Goal: Information Seeking & Learning: Learn about a topic

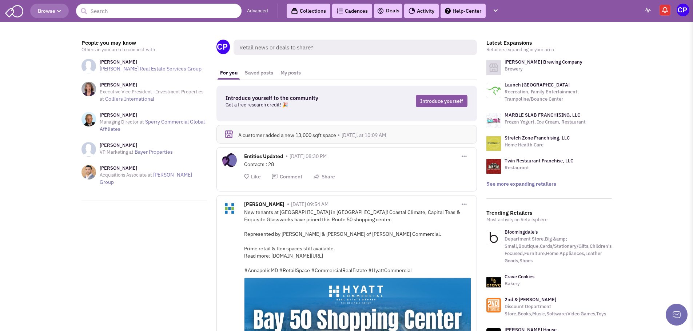
click at [60, 13] on icon "button" at bounding box center [59, 11] width 4 height 4
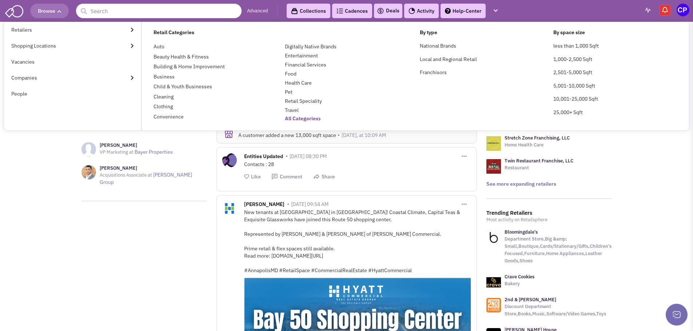
click at [293, 117] on b "All Categories" at bounding box center [303, 118] width 36 height 7
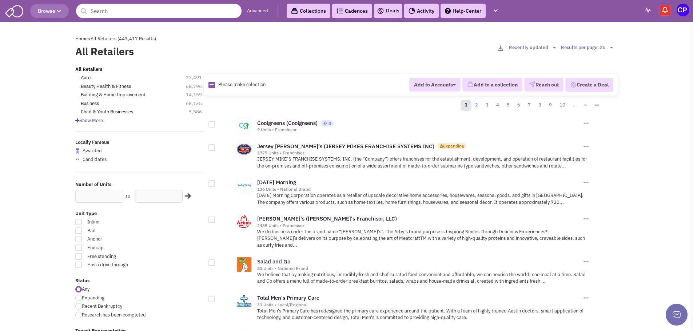
click at [89, 123] on span "Show More" at bounding box center [89, 120] width 28 height 6
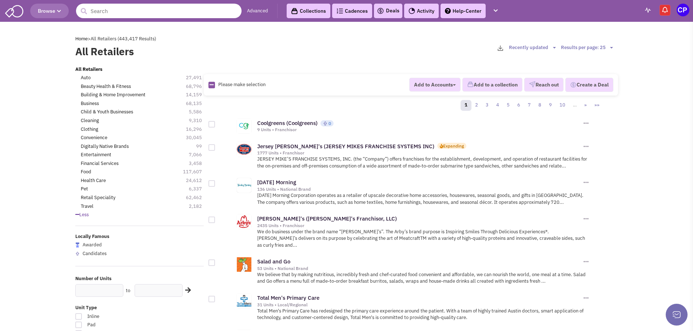
click at [137, 15] on input "text" at bounding box center [158, 11] width 165 height 15
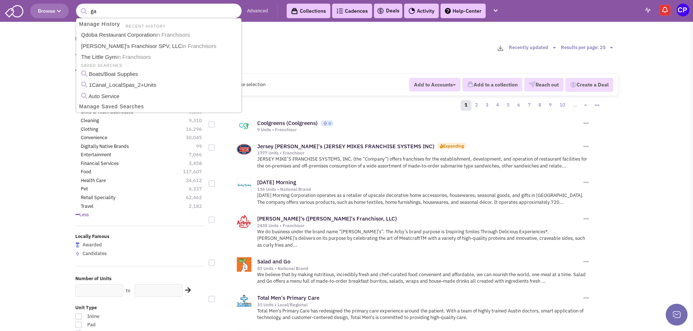
type input "gas"
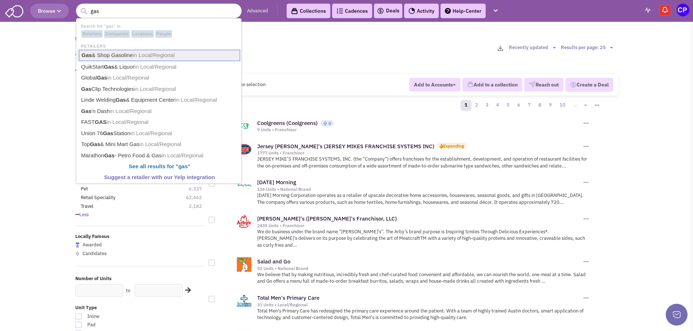
click at [119, 56] on link "Gas & Shop Gasoline in Local/Regional" at bounding box center [159, 55] width 161 height 11
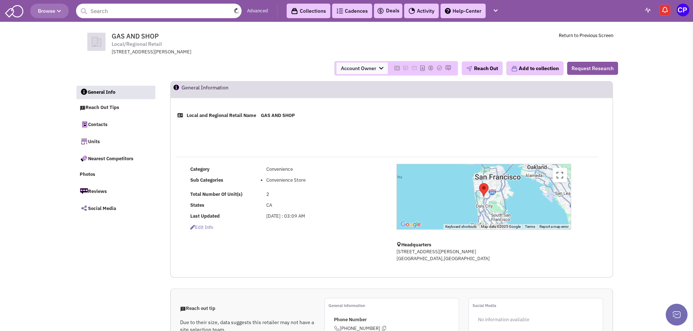
click at [114, 11] on input "text" at bounding box center [158, 11] width 165 height 15
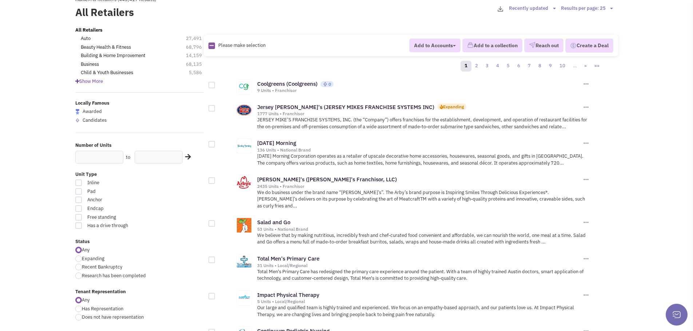
scroll to position [73, 0]
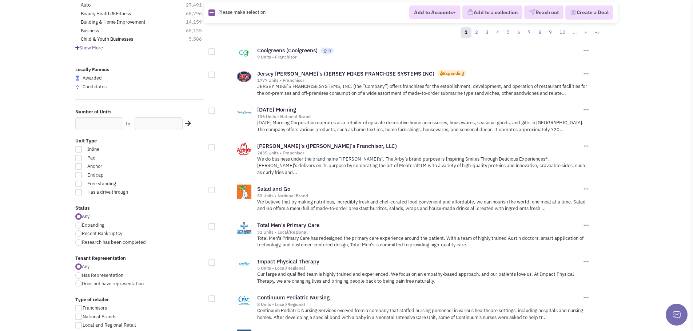
click at [79, 228] on div at bounding box center [78, 225] width 7 height 7
click at [82, 228] on input "Expanding" at bounding box center [84, 226] width 5 height 5
radio input "true"
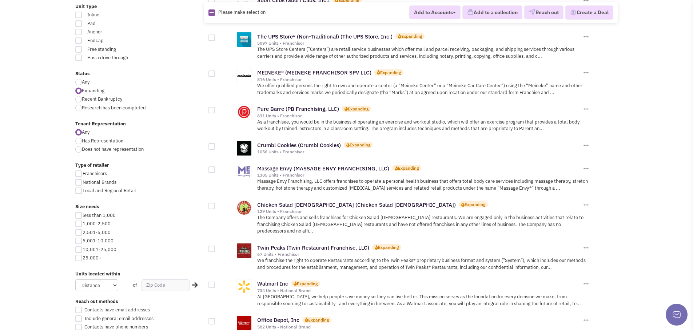
scroll to position [218, 0]
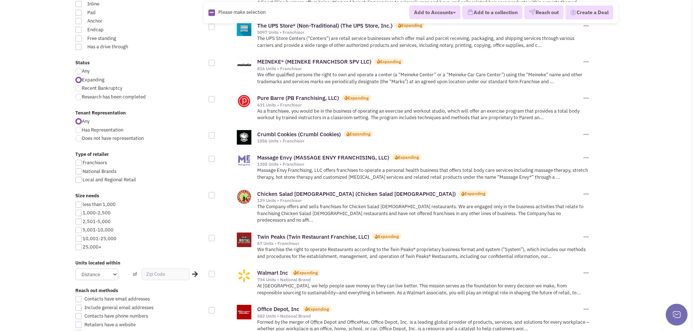
click at [77, 220] on div at bounding box center [78, 222] width 7 height 7
click at [83, 220] on input "2,501-5,000" at bounding box center [85, 222] width 5 height 5
checkbox input "true"
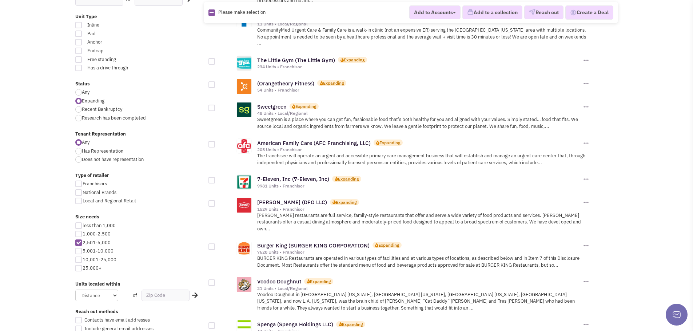
scroll to position [255, 0]
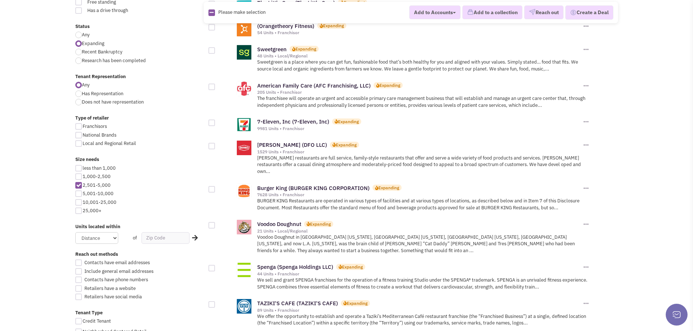
click at [77, 193] on div at bounding box center [78, 194] width 7 height 7
click at [83, 193] on input "5,001-10,000" at bounding box center [85, 194] width 5 height 5
checkbox input "true"
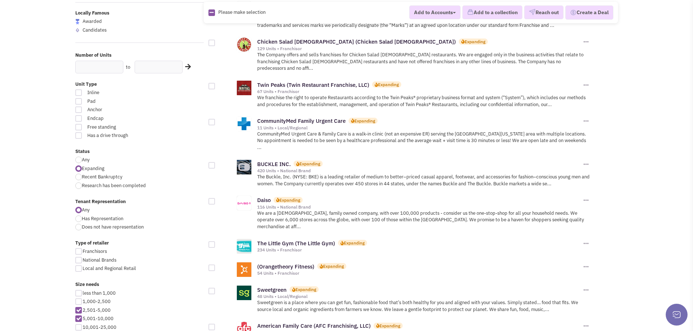
scroll to position [182, 0]
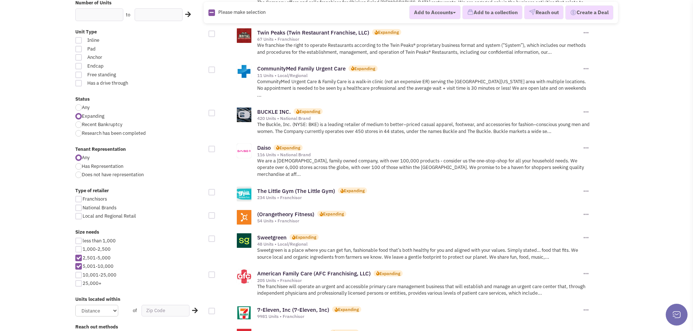
click at [79, 278] on div at bounding box center [78, 275] width 7 height 7
click at [83, 278] on input "10,001-25,000" at bounding box center [85, 276] width 5 height 5
checkbox input "true"
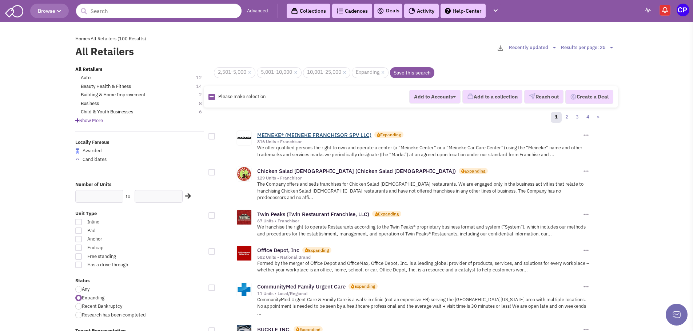
click at [293, 134] on link "MEINEKE® (MEINEKE FRANCHISOR SPV LLC)" at bounding box center [314, 135] width 114 height 7
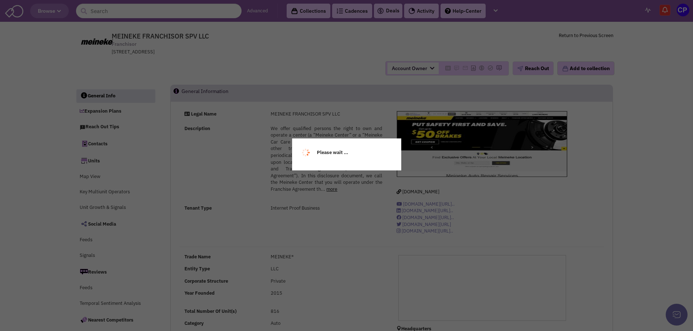
select select
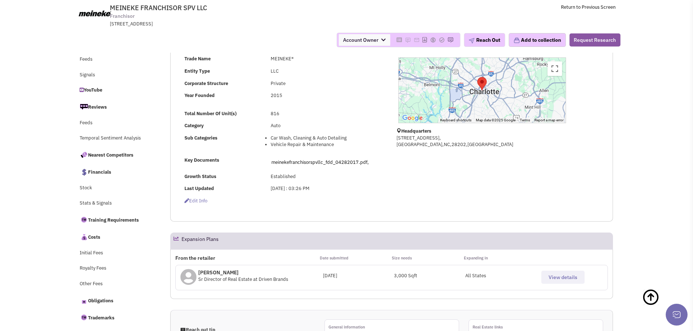
scroll to position [145, 0]
click at [563, 278] on span "View details" at bounding box center [562, 277] width 29 height 7
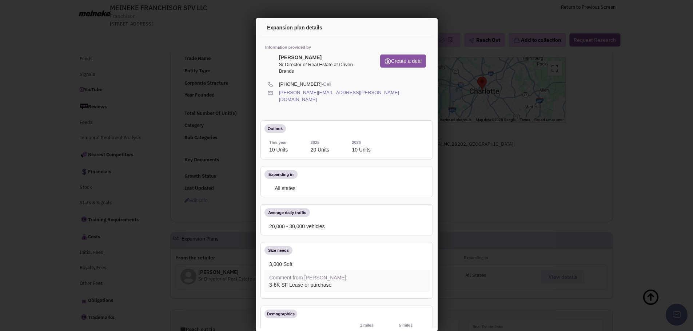
scroll to position [0, 0]
click at [413, 26] on icon at bounding box center [418, 28] width 15 height 17
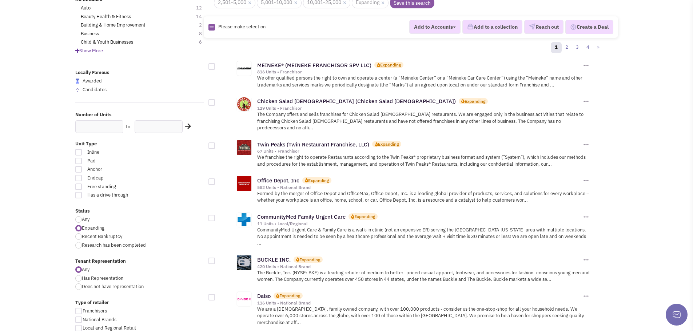
scroll to position [73, 0]
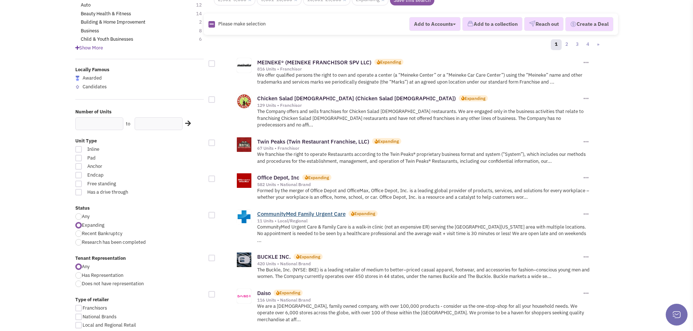
click at [300, 211] on link "CommunityMed Family Urgent Care" at bounding box center [301, 214] width 88 height 7
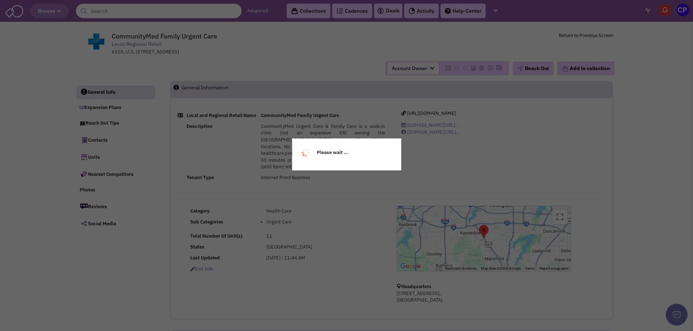
select select
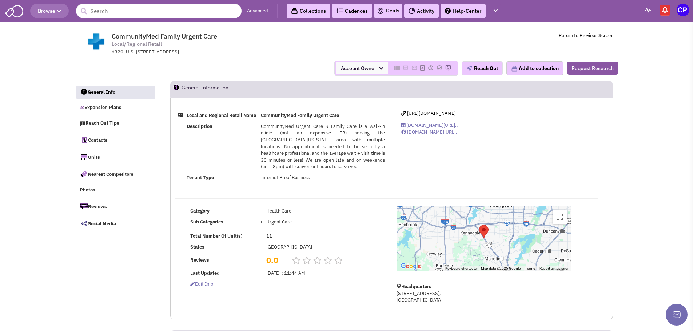
select select
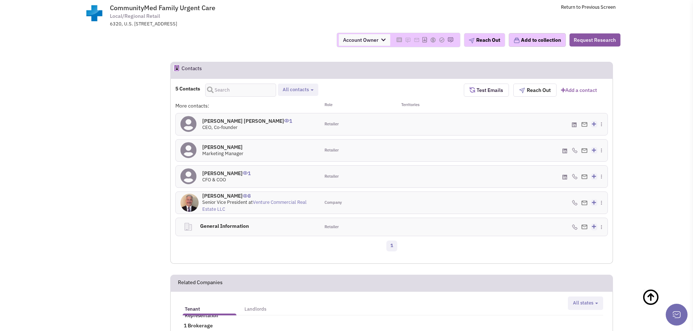
scroll to position [327, 0]
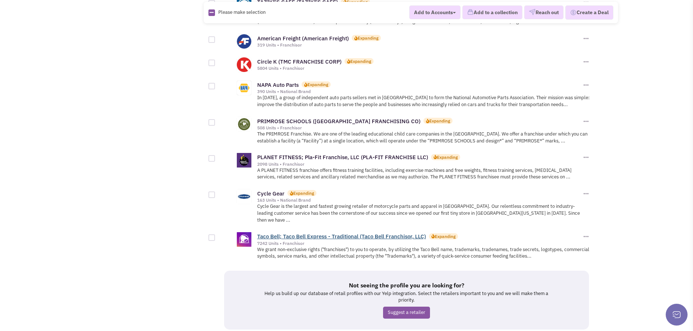
scroll to position [754, 0]
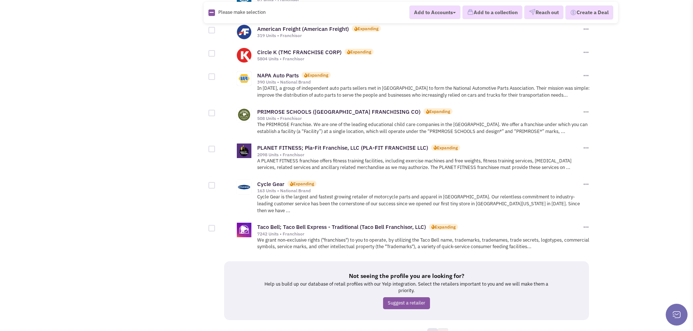
click at [441, 328] on link "2" at bounding box center [443, 333] width 11 height 11
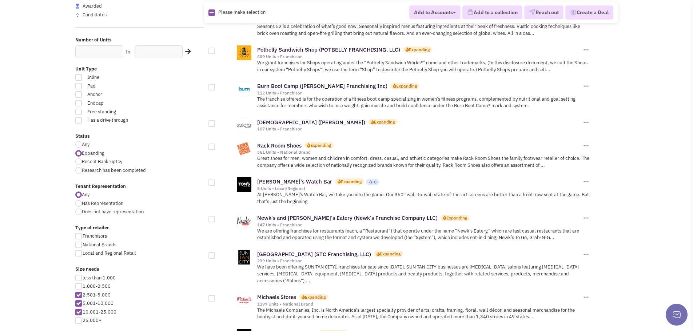
scroll to position [145, 0]
click at [277, 145] on link "Rack Room Shoes" at bounding box center [279, 144] width 44 height 7
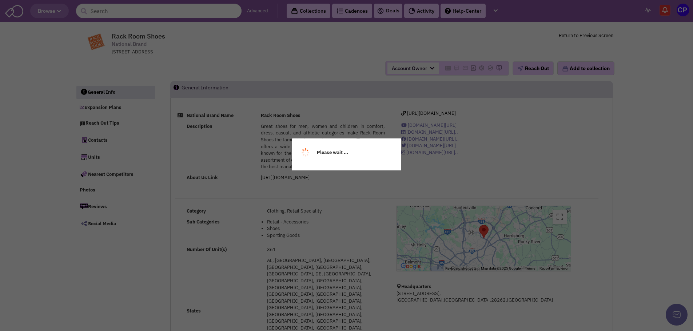
select select
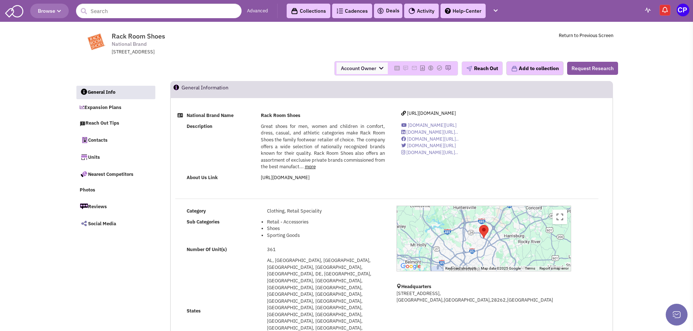
select select
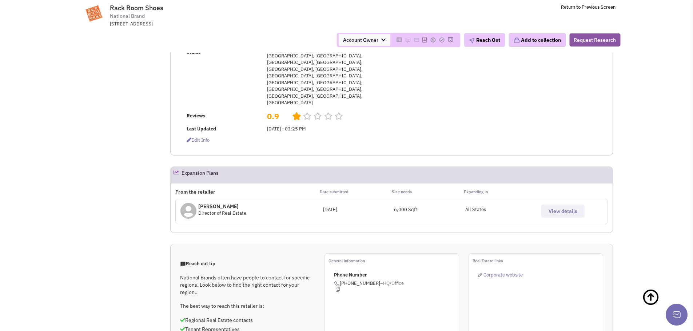
scroll to position [145, 0]
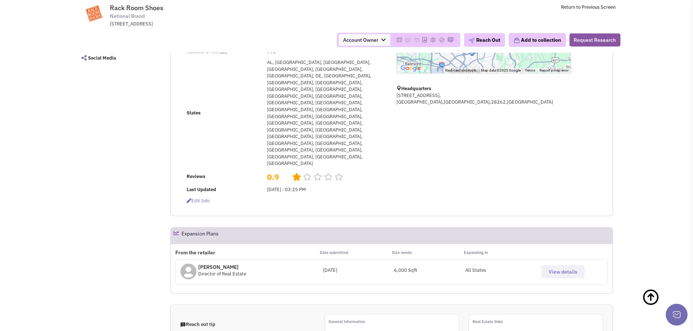
click at [560, 269] on span "View details" at bounding box center [562, 272] width 29 height 7
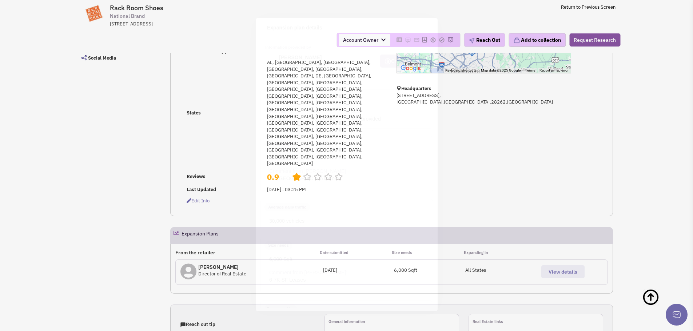
scroll to position [0, 0]
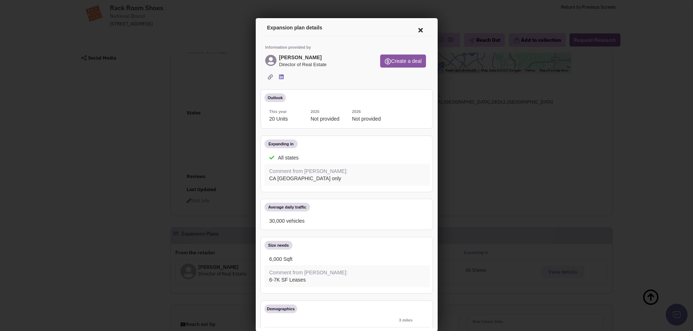
click at [412, 29] on icon at bounding box center [418, 28] width 15 height 17
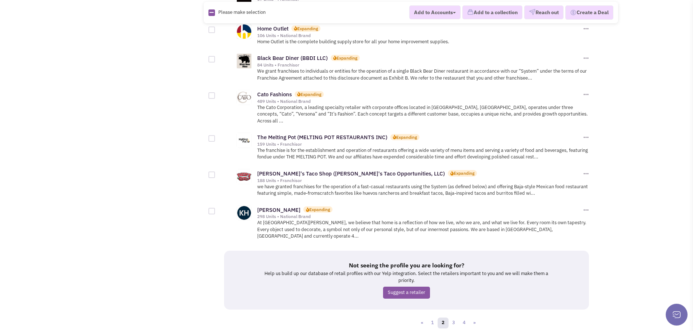
scroll to position [764, 0]
click at [450, 317] on link "3" at bounding box center [453, 322] width 11 height 11
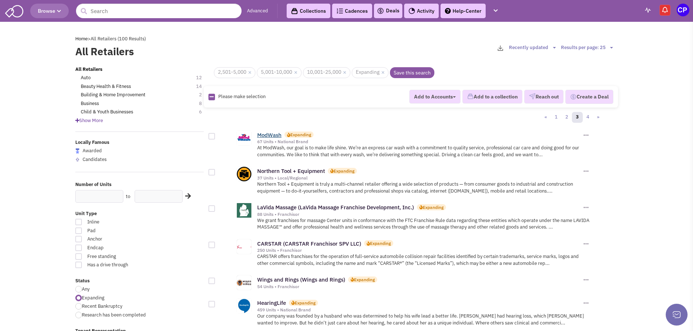
click at [272, 135] on link "ModWash" at bounding box center [269, 135] width 24 height 7
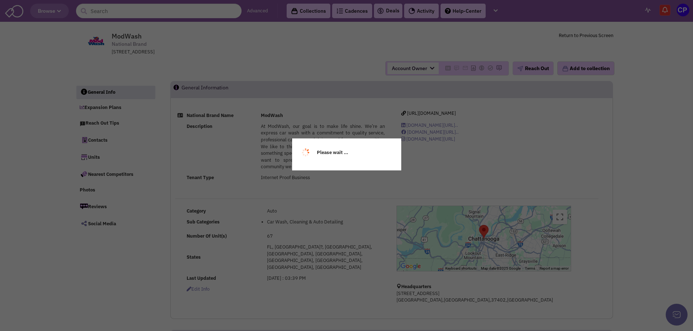
select select
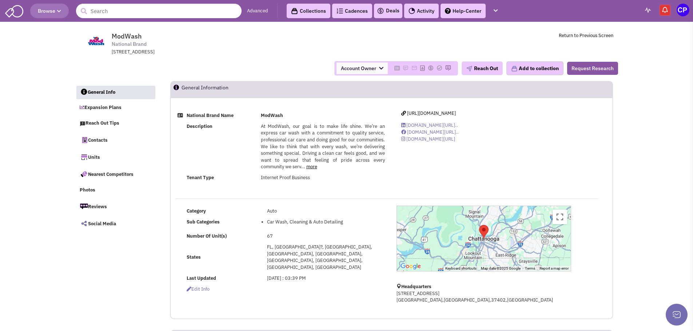
select select
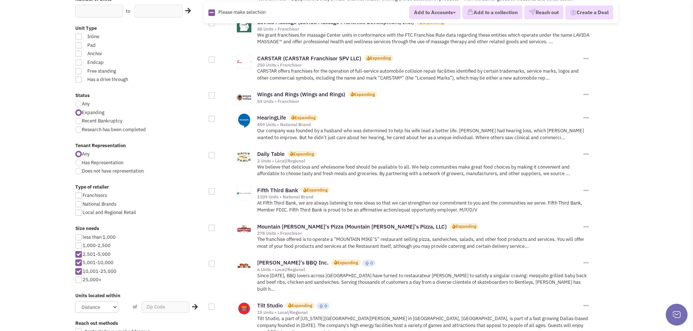
scroll to position [218, 0]
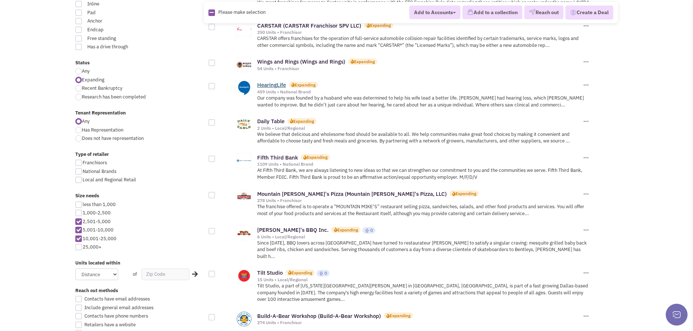
click at [259, 85] on link "HearingLife" at bounding box center [271, 84] width 29 height 7
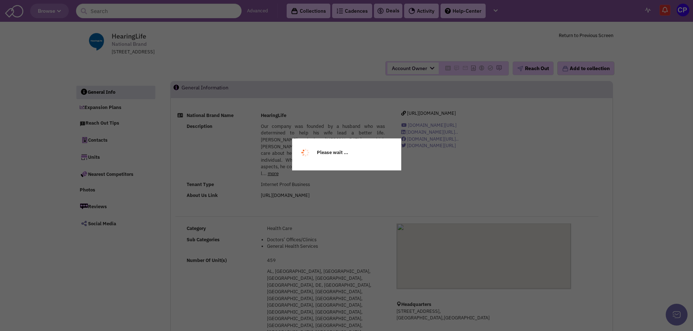
select select
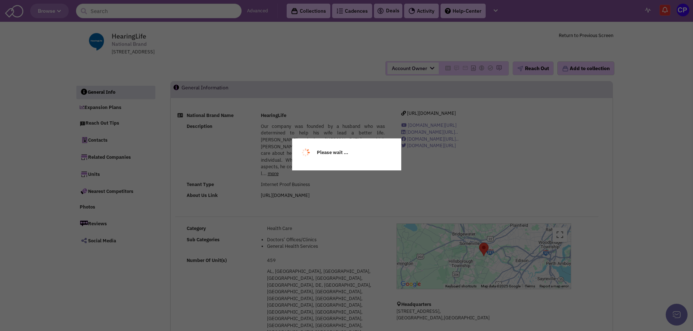
select select
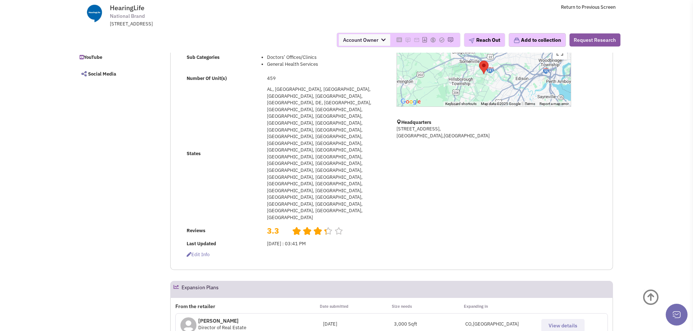
scroll to position [145, 0]
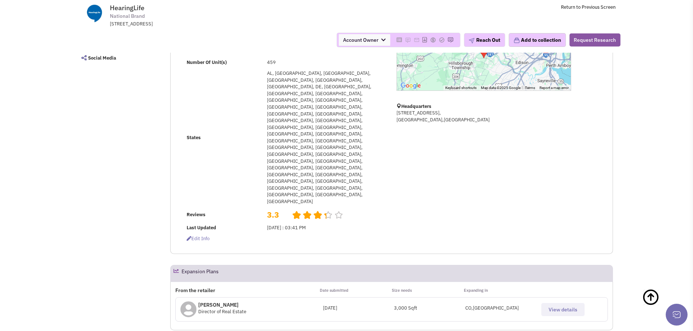
click at [566, 303] on button "View details" at bounding box center [562, 309] width 43 height 13
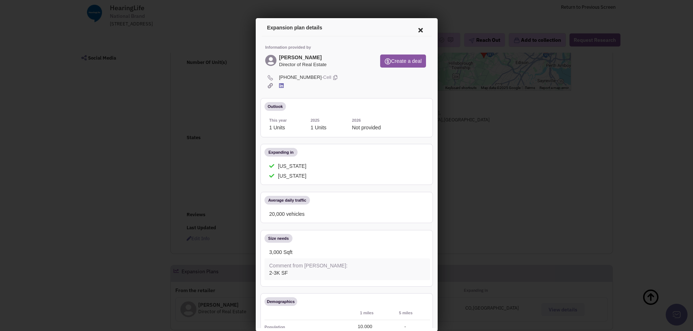
click at [412, 28] on icon at bounding box center [418, 28] width 15 height 17
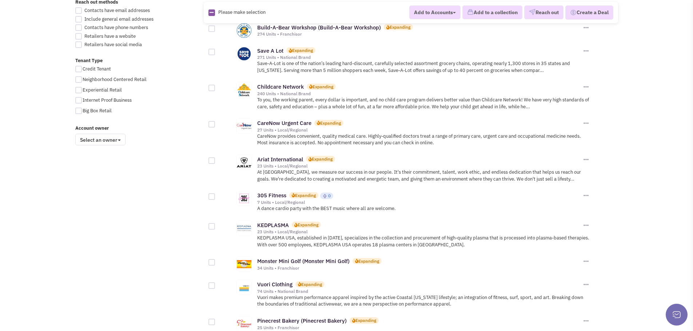
scroll to position [509, 0]
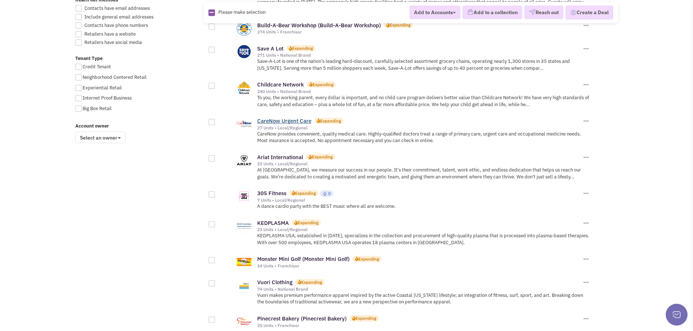
click at [286, 117] on link "CareNow Urgent Care" at bounding box center [284, 120] width 54 height 7
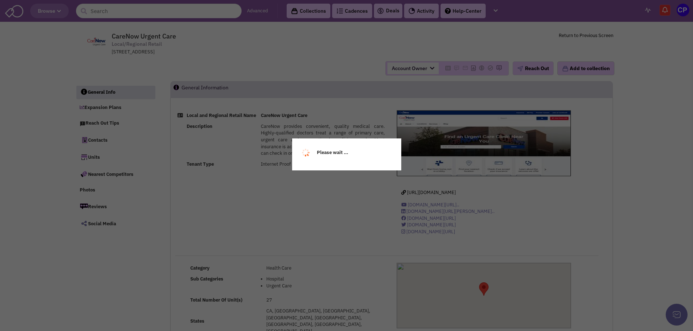
select select
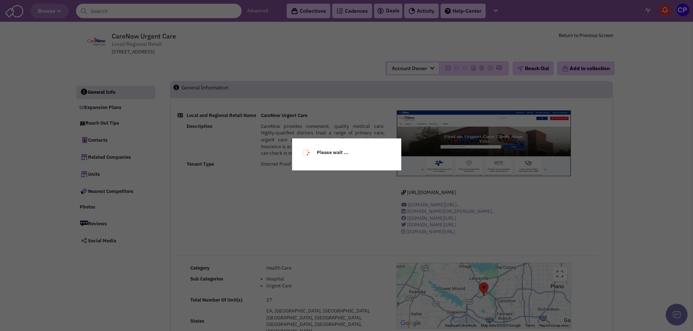
select select
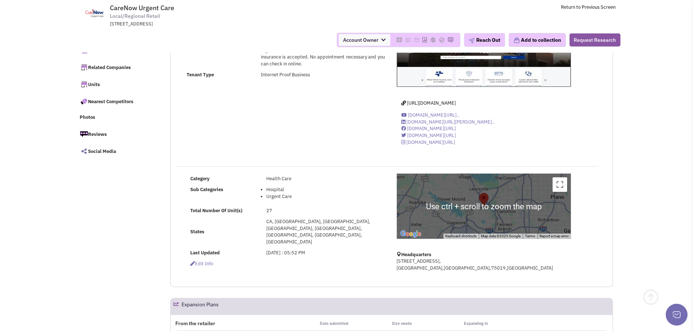
scroll to position [109, 0]
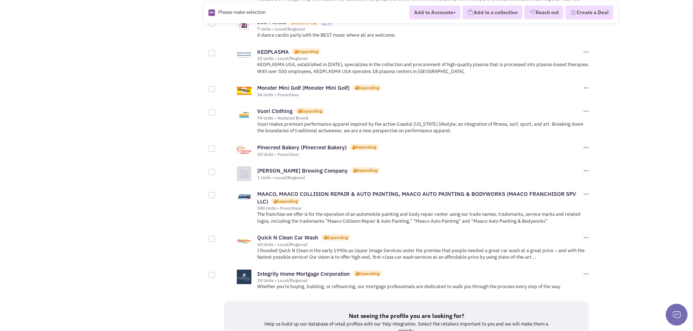
scroll to position [691, 0]
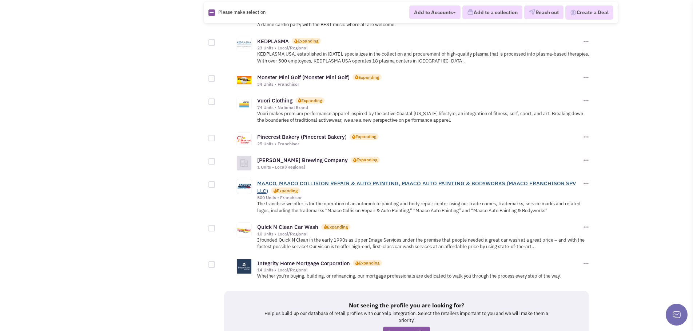
click at [311, 180] on link "MAACO, MAACO COLLISION REPAIR & AUTO PAINTING, MAACO AUTO PAINTING & BODYWORKS …" at bounding box center [416, 187] width 319 height 15
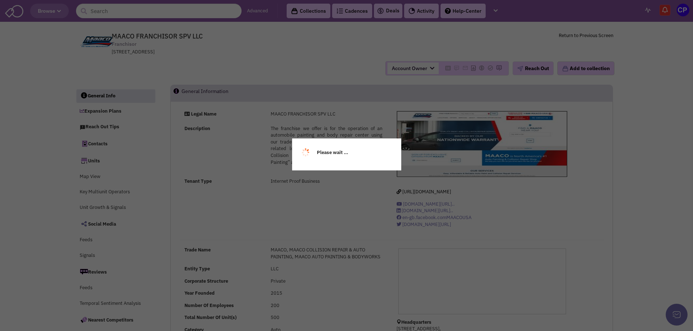
select select
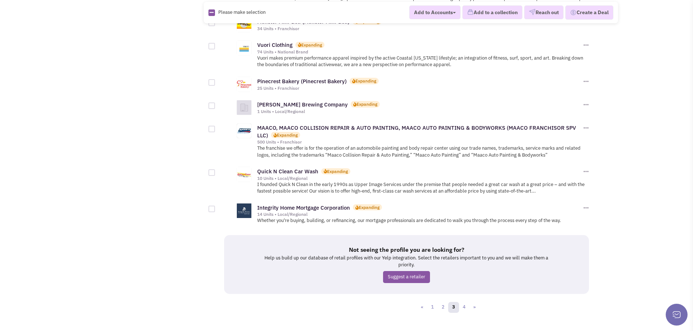
scroll to position [747, 0]
click at [292, 167] on link "Quick N Clean Car Wash" at bounding box center [287, 170] width 61 height 7
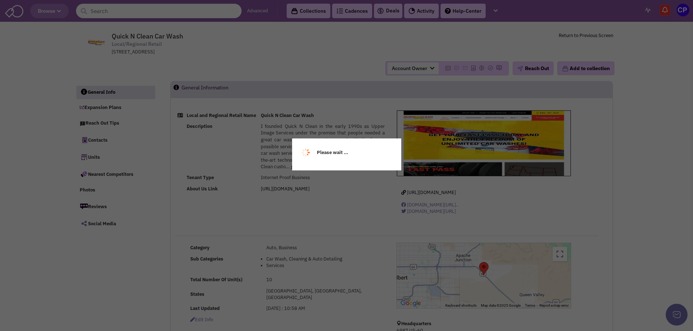
select select
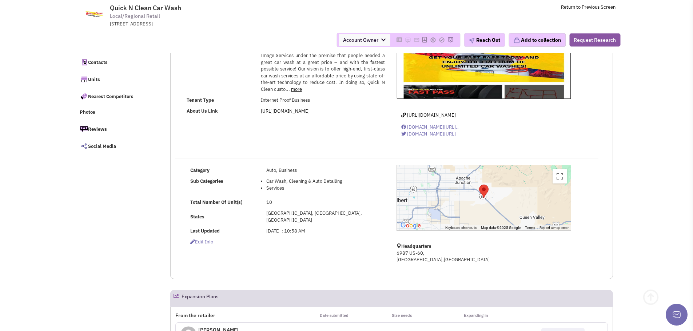
scroll to position [36, 0]
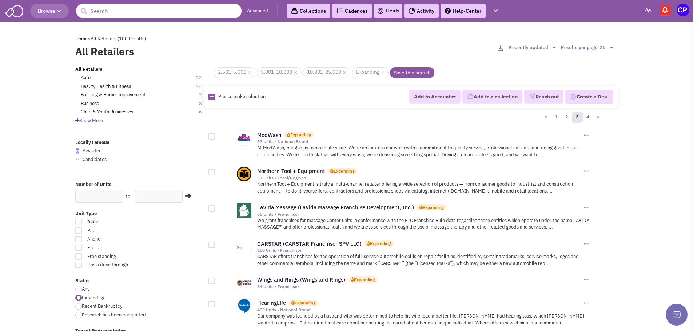
scroll to position [747, 0]
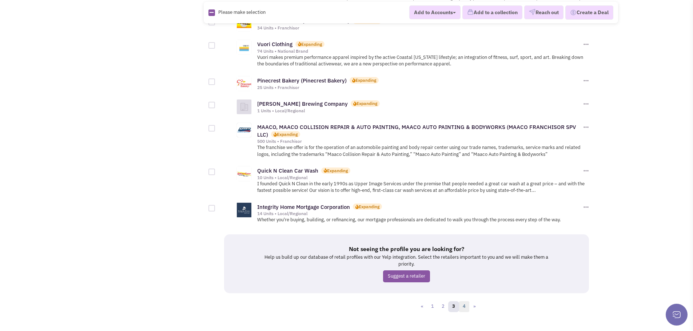
click at [463, 302] on link "4" at bounding box center [464, 307] width 11 height 11
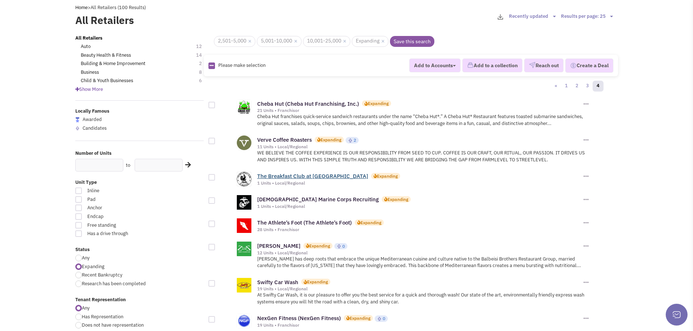
scroll to position [73, 0]
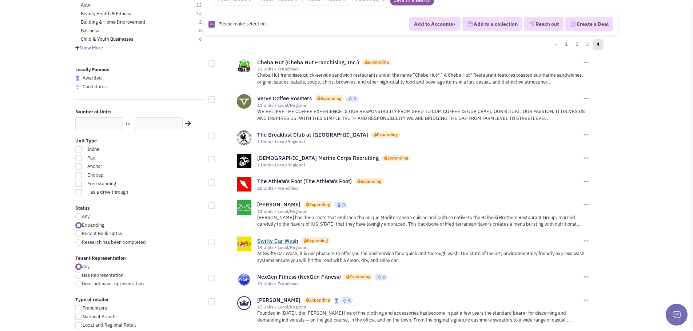
click at [277, 242] on link "Swifty Car Wash" at bounding box center [277, 240] width 41 height 7
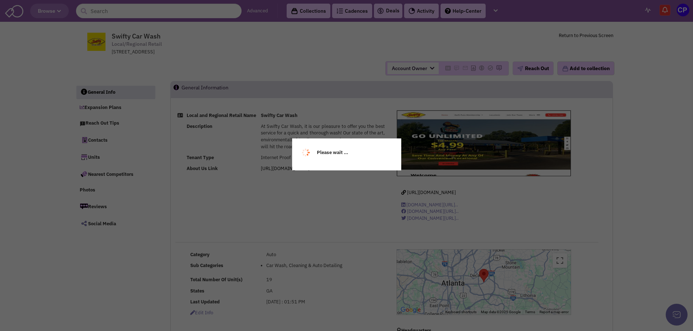
select select
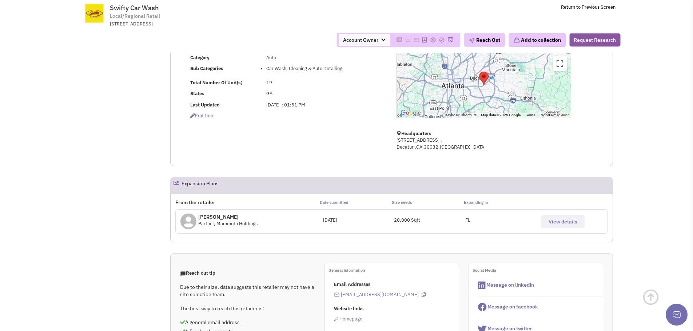
scroll to position [145, 0]
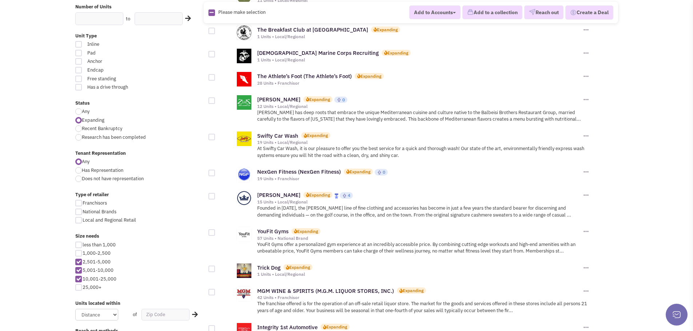
scroll to position [182, 0]
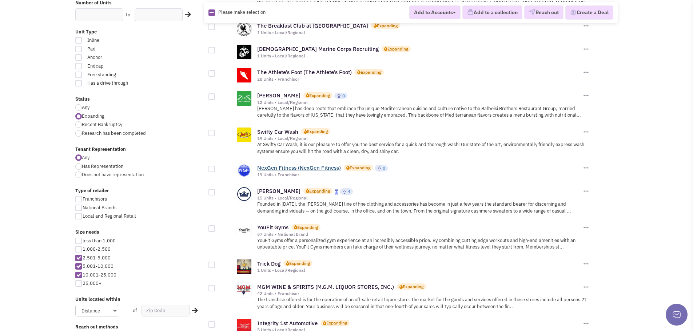
click at [280, 170] on link "NexGen Fitness (NexGen Fitness)" at bounding box center [299, 167] width 84 height 7
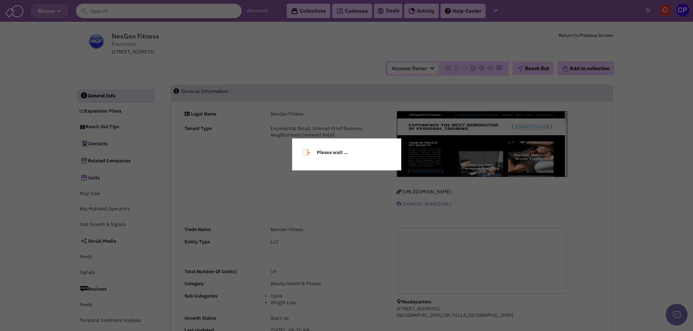
select select
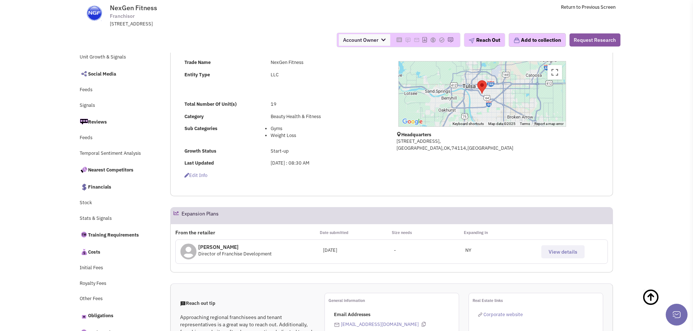
scroll to position [109, 0]
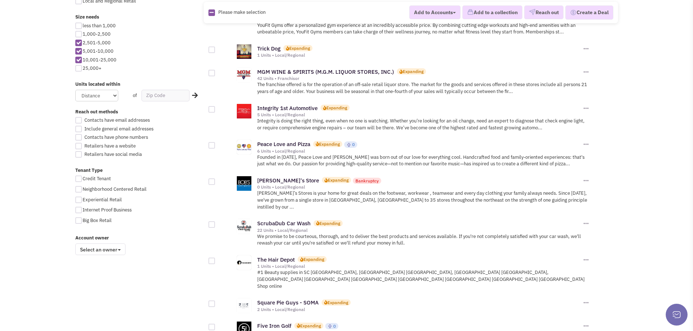
scroll to position [400, 0]
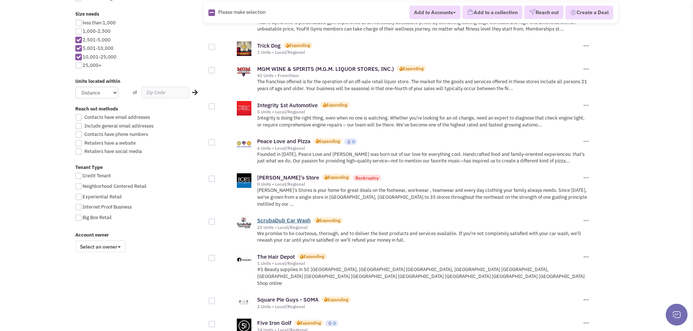
click at [276, 217] on link "ScrubaDub Car Wash" at bounding box center [283, 220] width 53 height 7
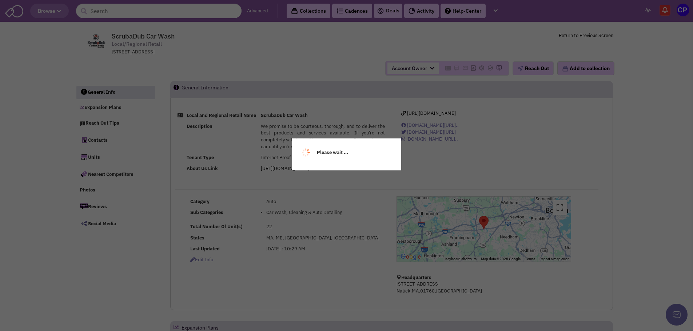
select select
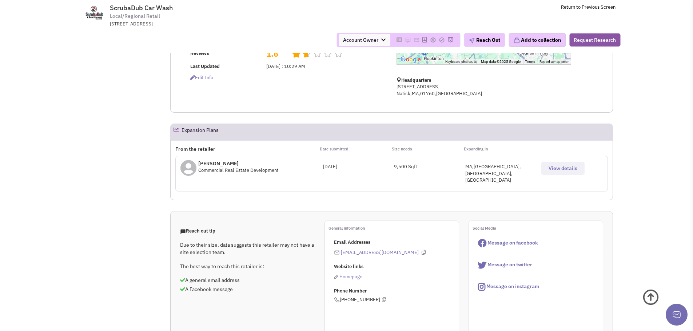
scroll to position [145, 0]
click at [572, 165] on div "View details" at bounding box center [571, 165] width 71 height 19
click at [573, 171] on span "View details" at bounding box center [562, 167] width 29 height 7
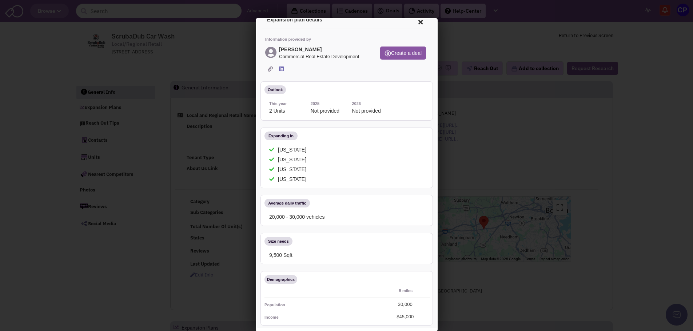
scroll to position [0, 0]
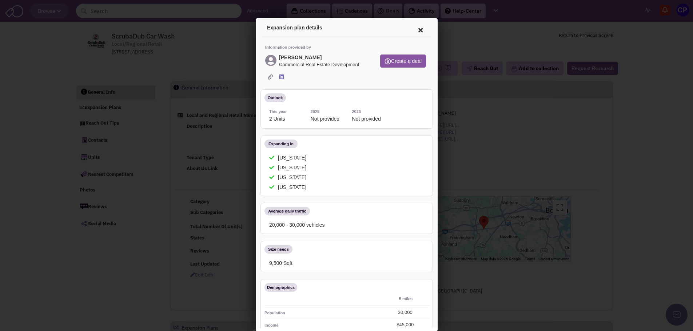
click at [411, 25] on icon at bounding box center [418, 28] width 15 height 17
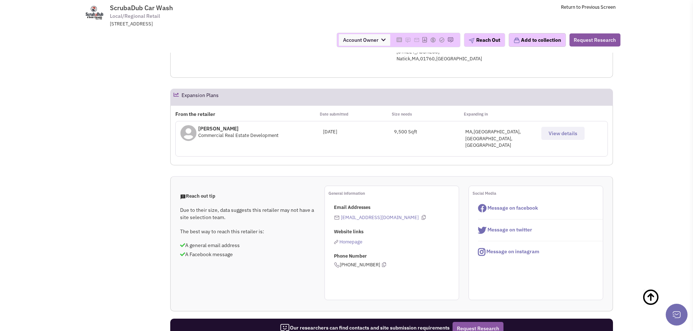
scroll to position [182, 0]
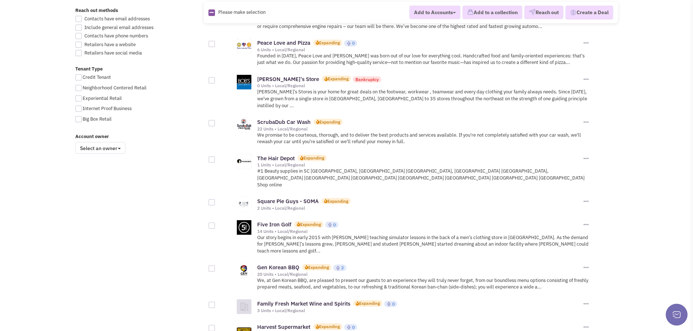
scroll to position [509, 0]
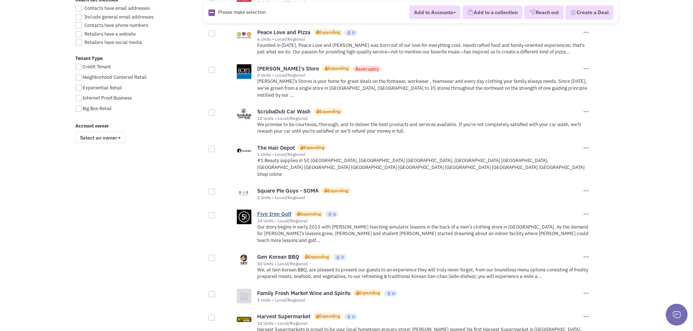
click at [276, 211] on link "Five Iron Golf" at bounding box center [274, 214] width 34 height 7
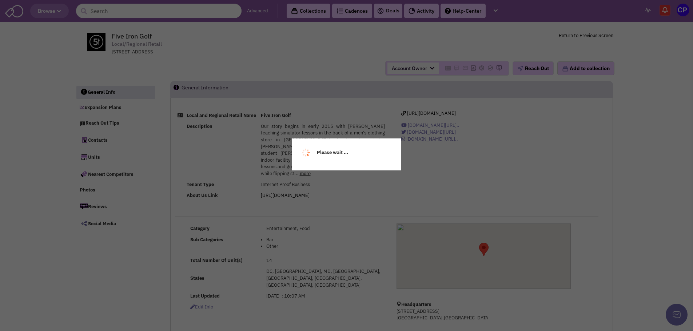
select select
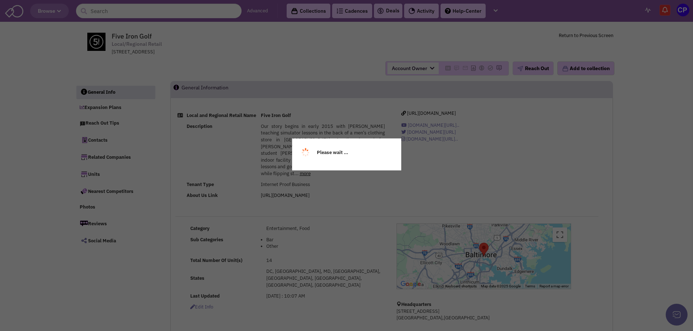
select select
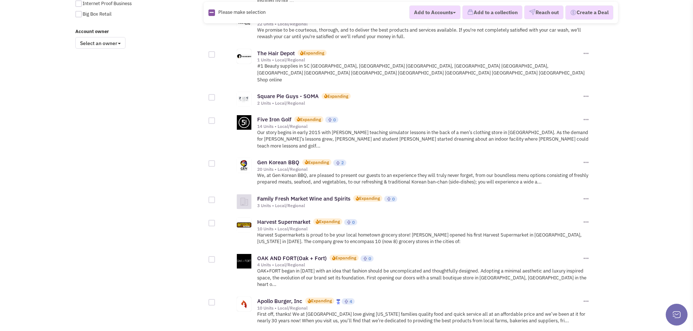
scroll to position [721, 0]
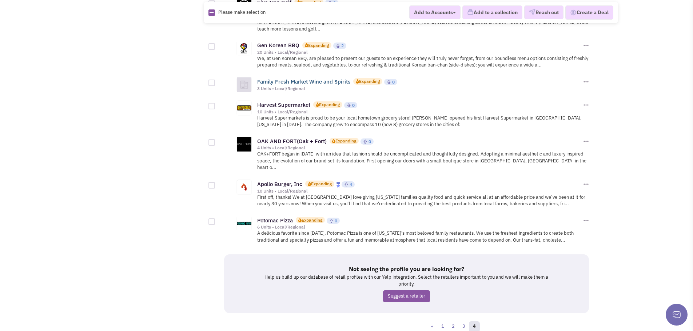
click at [290, 78] on link "Family Fresh Market Wine and Spirits" at bounding box center [303, 81] width 93 height 7
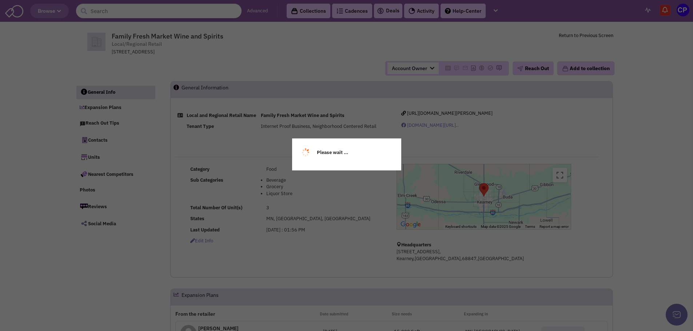
select select
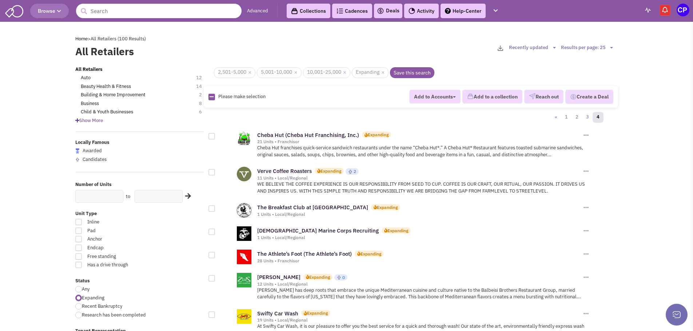
scroll to position [721, 0]
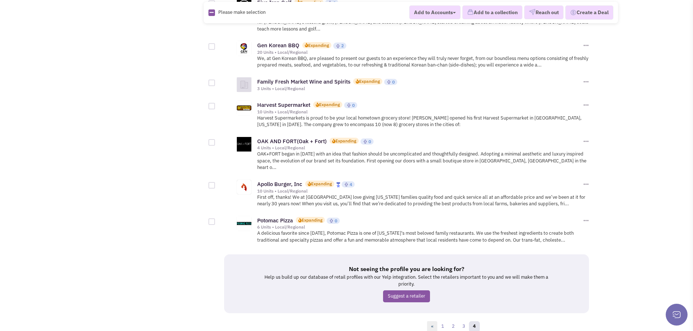
click at [432, 322] on link "«" at bounding box center [432, 327] width 11 height 11
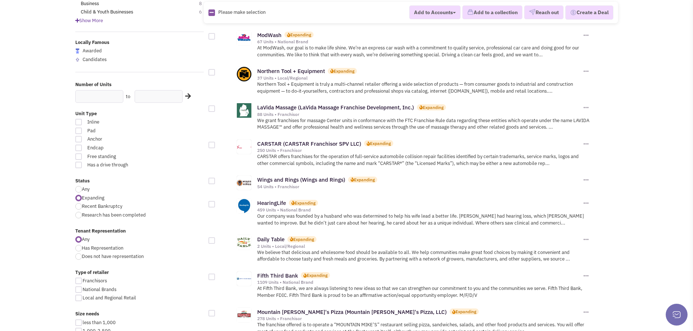
scroll to position [109, 0]
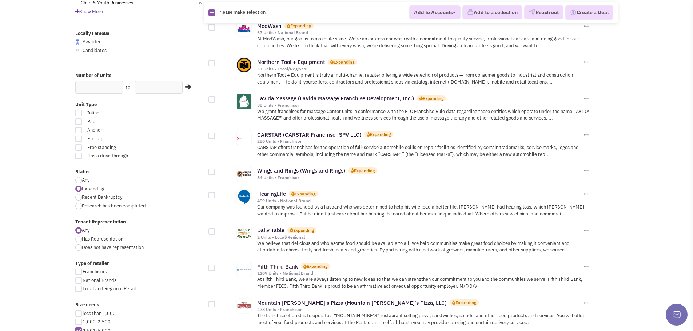
click at [76, 177] on label "Any" at bounding box center [139, 180] width 129 height 7
click at [82, 179] on input "Any" at bounding box center [84, 181] width 5 height 5
radio input "true"
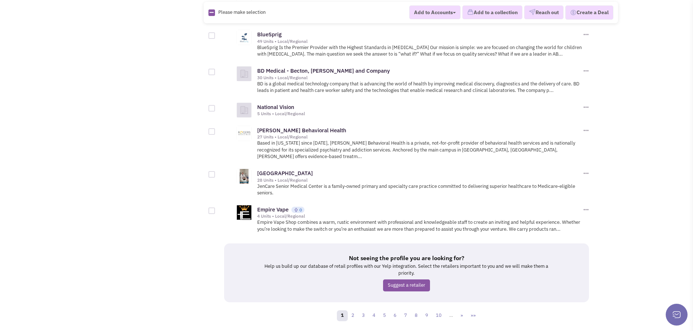
scroll to position [799, 0]
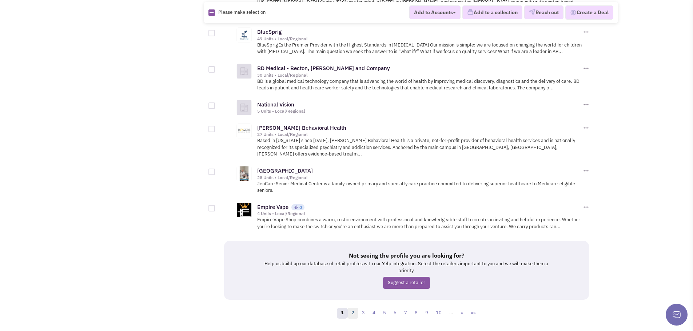
click at [354, 308] on link "2" at bounding box center [352, 313] width 11 height 11
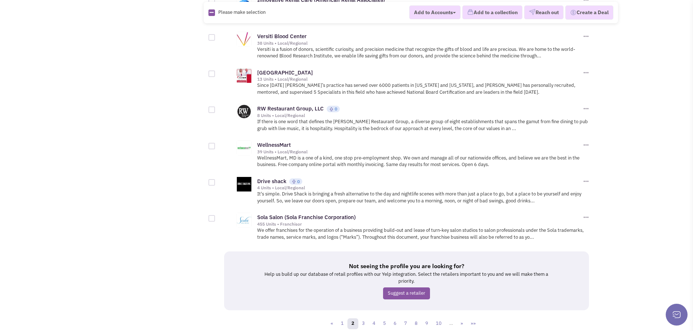
scroll to position [818, 0]
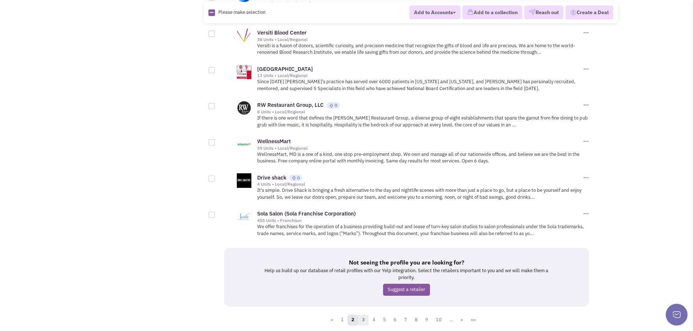
click at [363, 315] on link "3" at bounding box center [363, 320] width 11 height 11
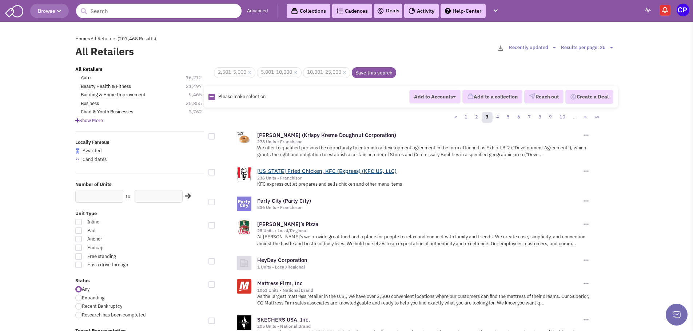
click at [282, 169] on link "[US_STATE] Fried Chicken, KFC (Express) (KFC US, LLC)" at bounding box center [326, 171] width 139 height 7
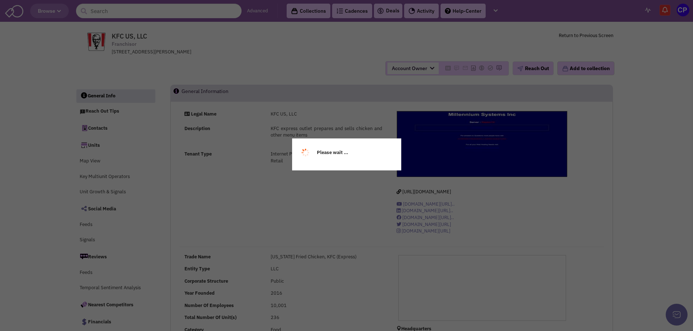
select select
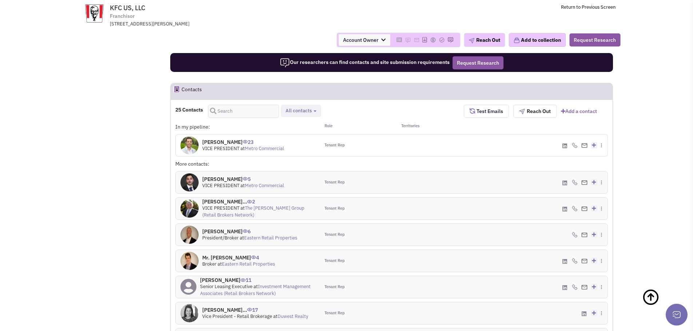
scroll to position [510, 0]
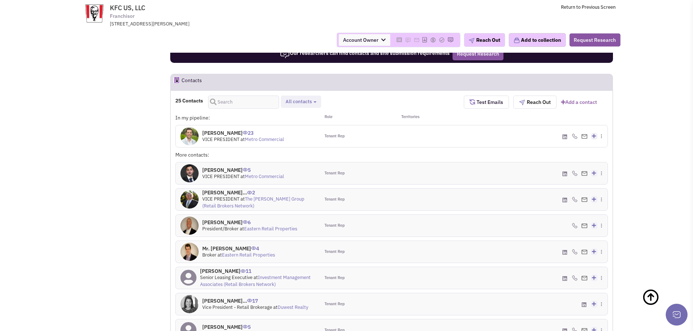
click at [228, 129] on div "Mr. Scott Benson 23 VICE PRESIDENT at Metro Commercial" at bounding box center [248, 136] width 144 height 22
click at [226, 132] on h4 "Mr. Scott Benson 23" at bounding box center [243, 133] width 82 height 7
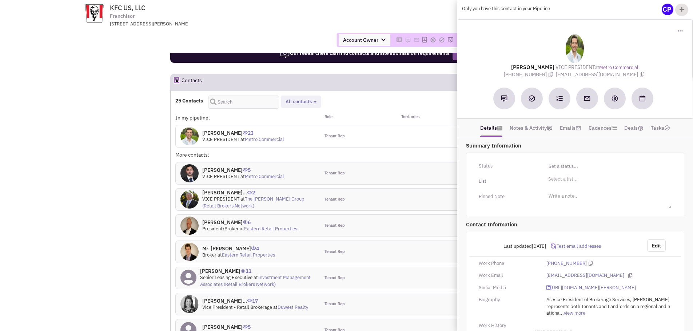
drag, startPoint x: 320, startPoint y: 39, endPoint x: 307, endPoint y: 122, distance: 83.5
click at [319, 40] on div "Account Owner Account Owner Carly Saunders Michelle Peacock" at bounding box center [346, 40] width 557 height 15
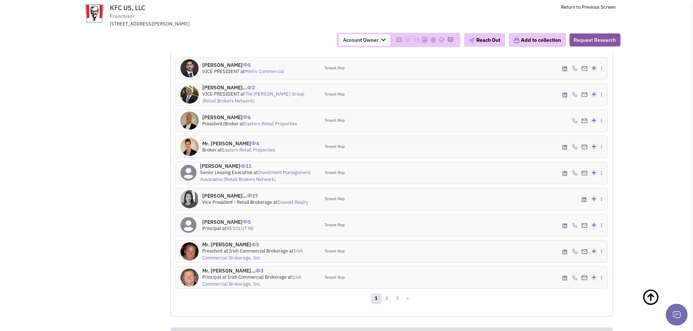
scroll to position [619, 0]
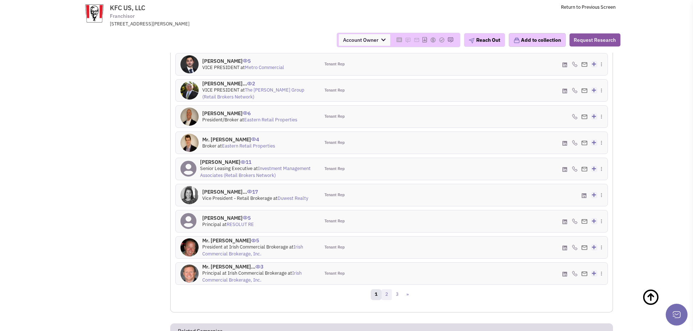
click at [383, 294] on link "2" at bounding box center [386, 295] width 11 height 11
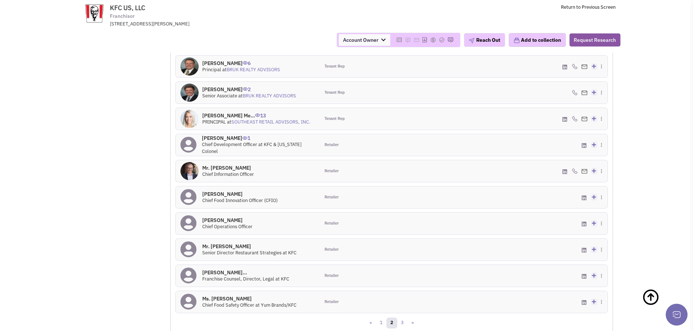
scroll to position [692, 0]
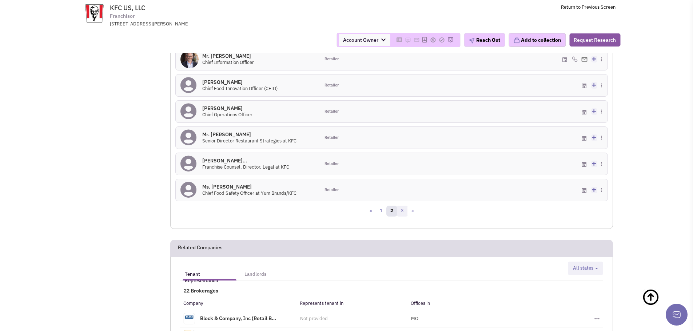
click at [403, 212] on link "3" at bounding box center [402, 211] width 11 height 11
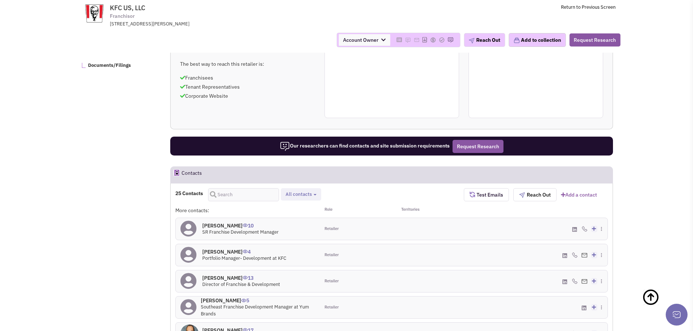
scroll to position [563, 0]
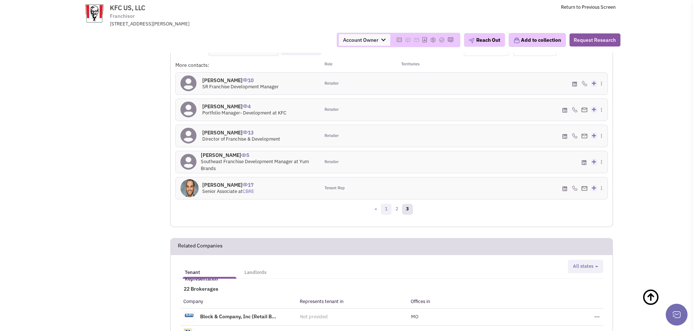
click at [384, 211] on link "1" at bounding box center [386, 209] width 11 height 11
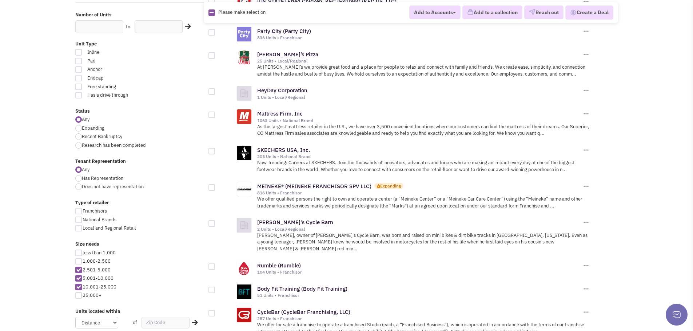
scroll to position [218, 0]
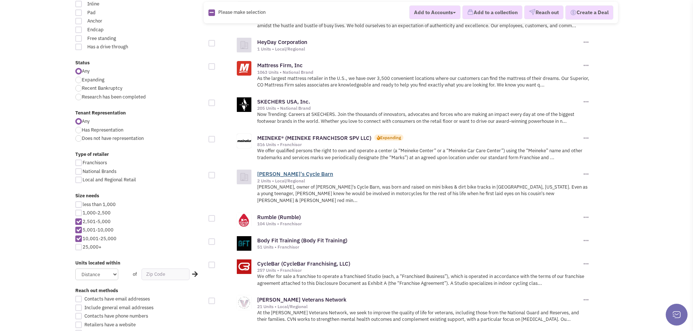
click at [286, 172] on link "[PERSON_NAME]'s Cycle Barn" at bounding box center [295, 174] width 76 height 7
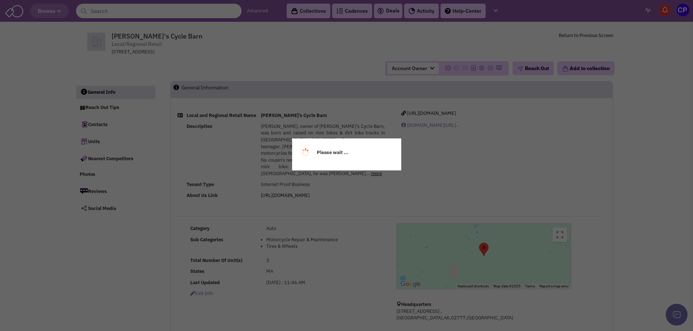
select select
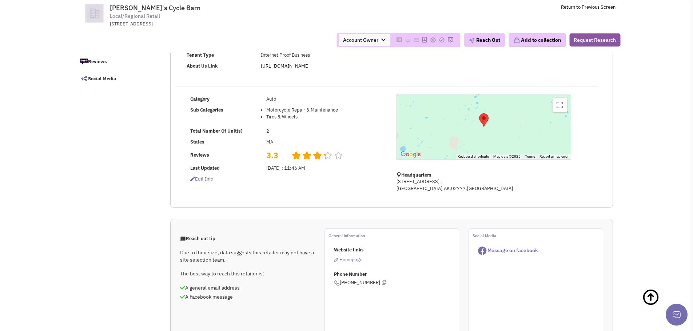
scroll to position [73, 0]
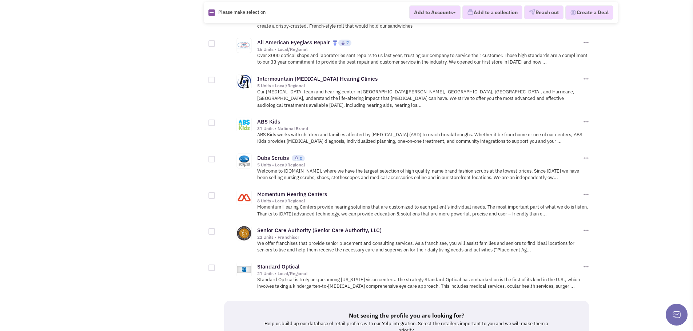
scroll to position [760, 0]
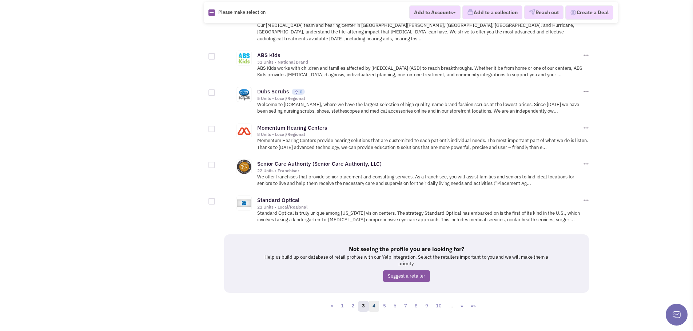
click at [379, 301] on link "4" at bounding box center [373, 306] width 11 height 11
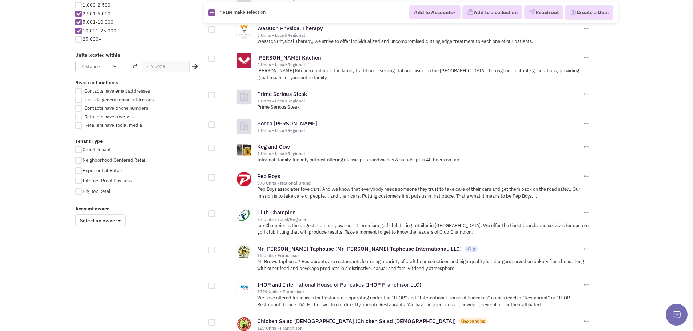
scroll to position [436, 0]
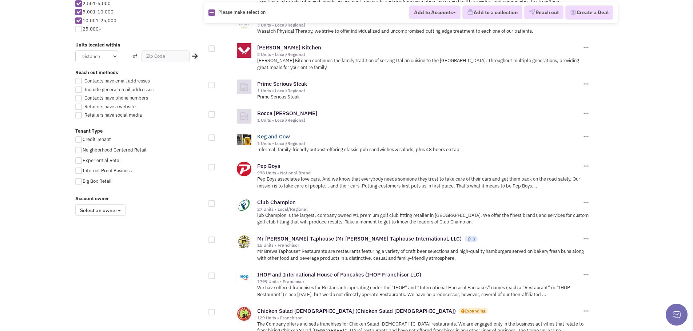
click at [265, 138] on link "Keg and Cow" at bounding box center [273, 136] width 33 height 7
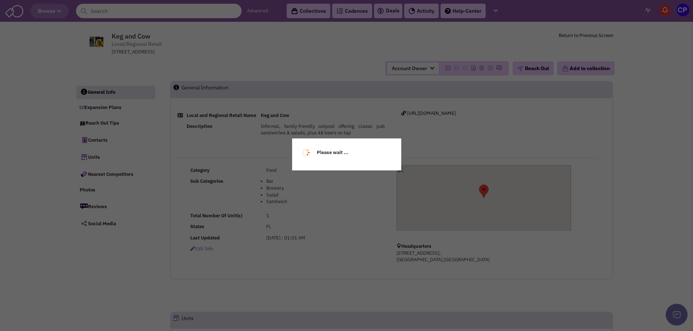
select select
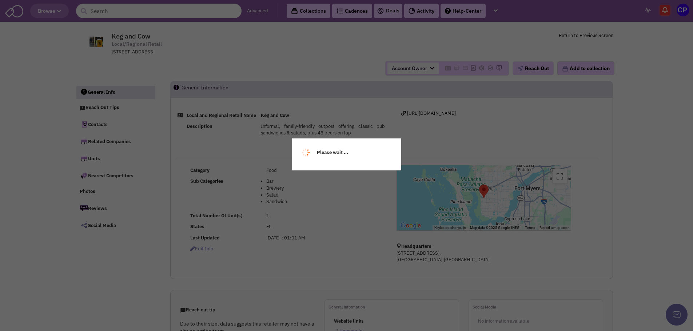
select select
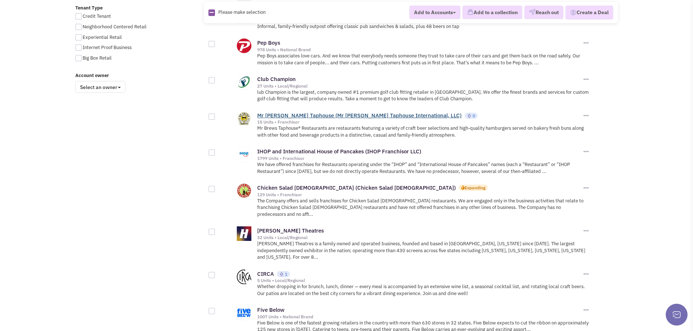
scroll to position [582, 0]
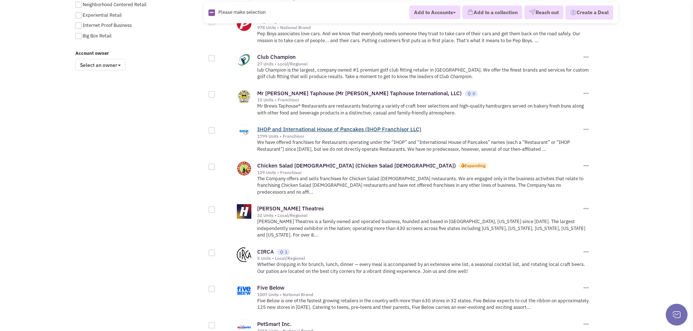
click at [301, 130] on link "IHOP and International House of Pancakes (IHOP Franchisor LLC)" at bounding box center [339, 129] width 164 height 7
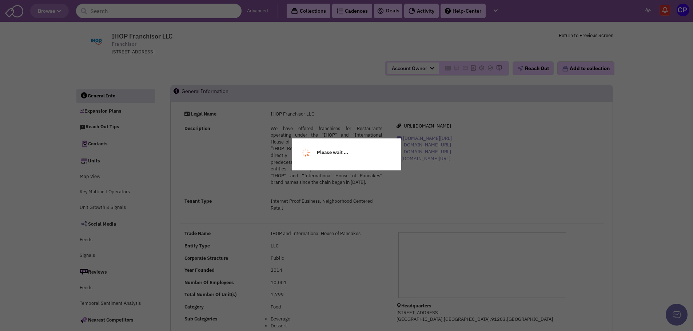
select select
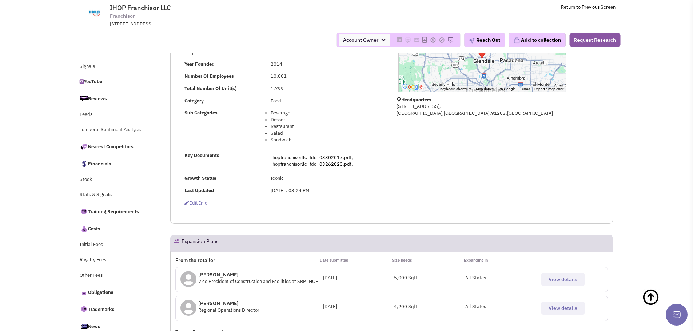
scroll to position [255, 0]
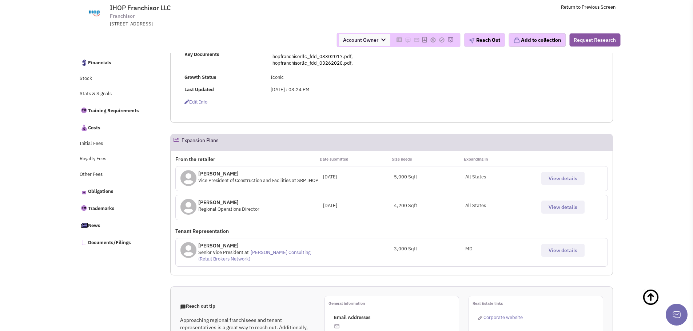
click at [568, 207] on span "View details" at bounding box center [562, 207] width 29 height 7
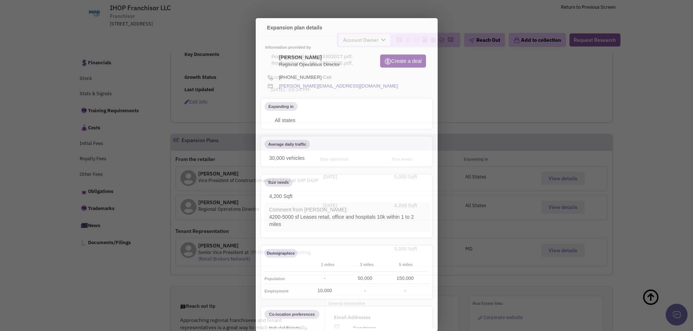
scroll to position [0, 0]
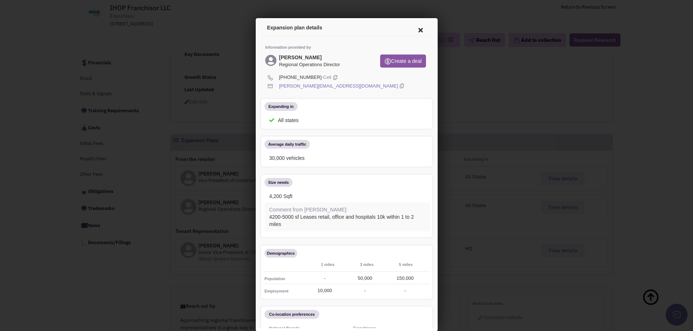
click at [413, 28] on icon at bounding box center [418, 28] width 15 height 17
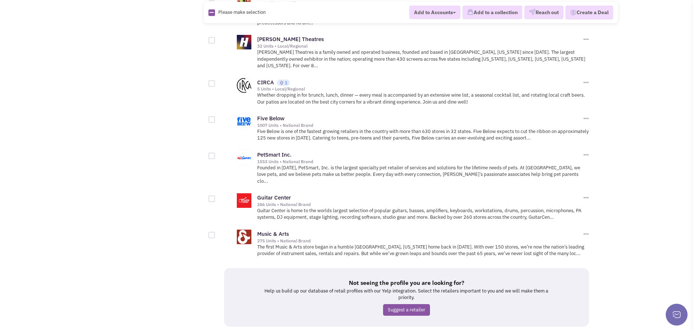
scroll to position [778, 0]
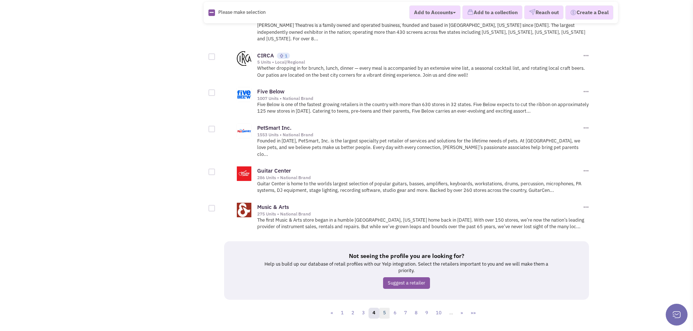
click at [383, 308] on link "5" at bounding box center [384, 313] width 11 height 11
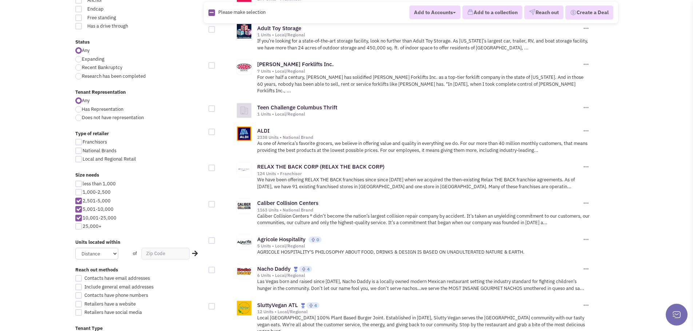
scroll to position [255, 0]
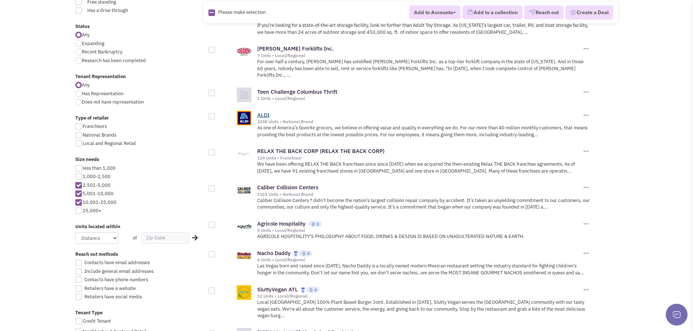
click at [264, 112] on link "ALDI" at bounding box center [263, 115] width 12 height 7
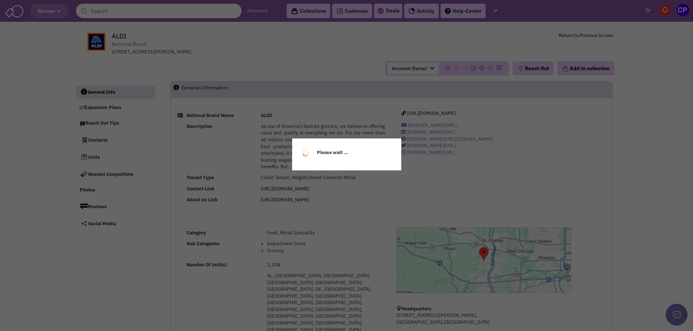
select select
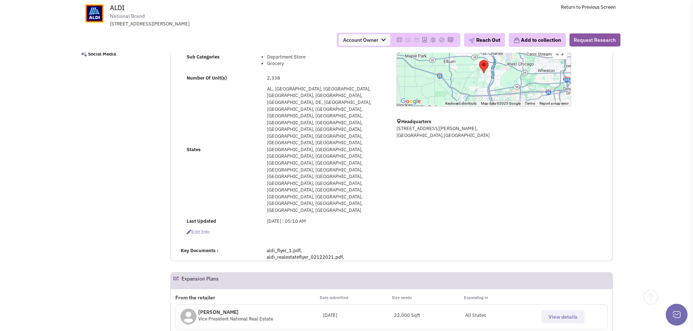
scroll to position [145, 0]
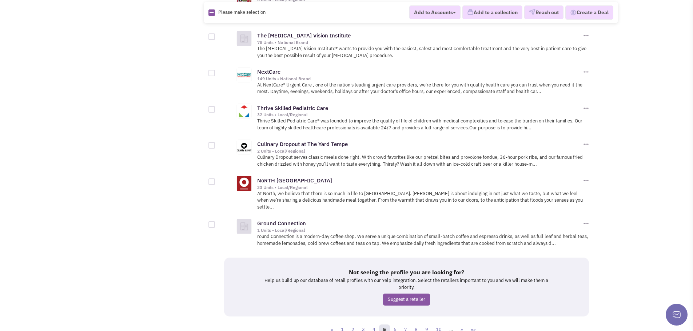
scroll to position [773, 0]
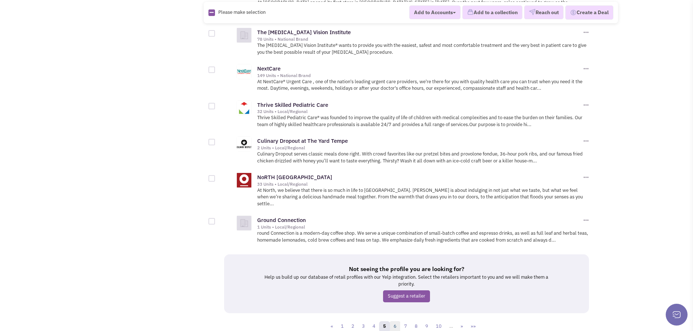
click at [394, 322] on link "6" at bounding box center [395, 327] width 11 height 11
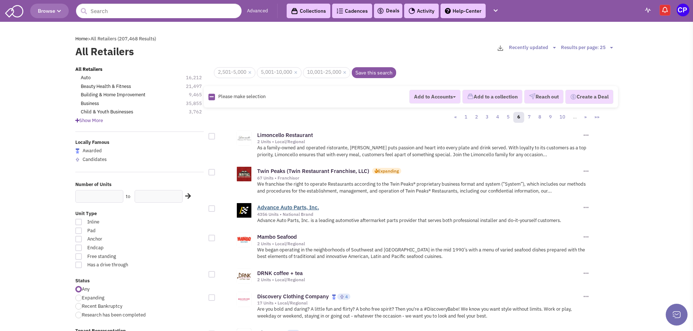
click at [297, 208] on link "Advance Auto Parts, Inc." at bounding box center [288, 207] width 62 height 7
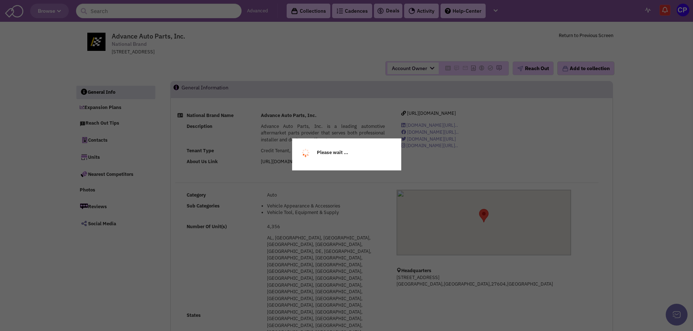
select select
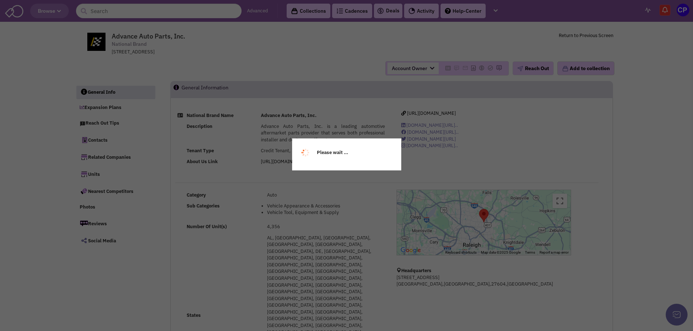
select select
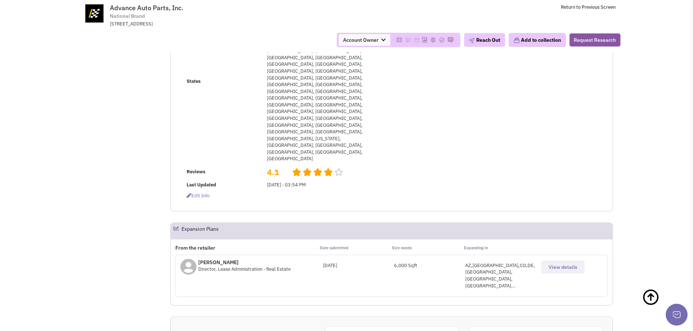
scroll to position [182, 0]
click at [554, 264] on span "View details" at bounding box center [562, 267] width 29 height 7
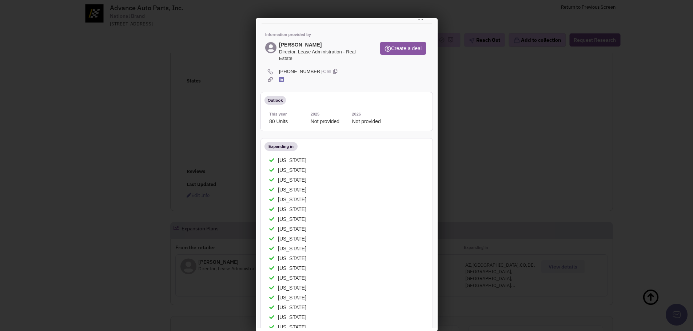
scroll to position [0, 0]
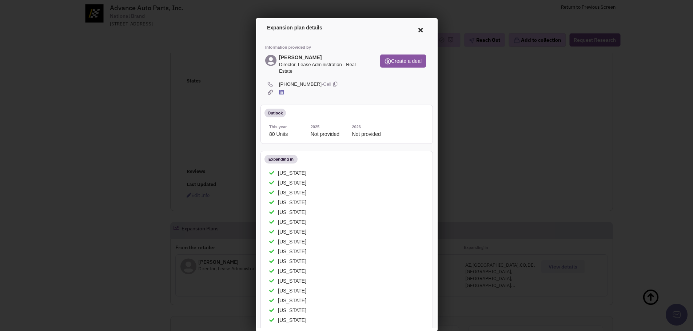
click at [416, 27] on icon at bounding box center [418, 28] width 15 height 17
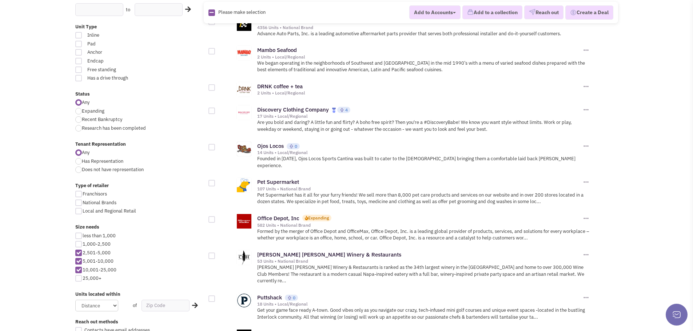
scroll to position [218, 0]
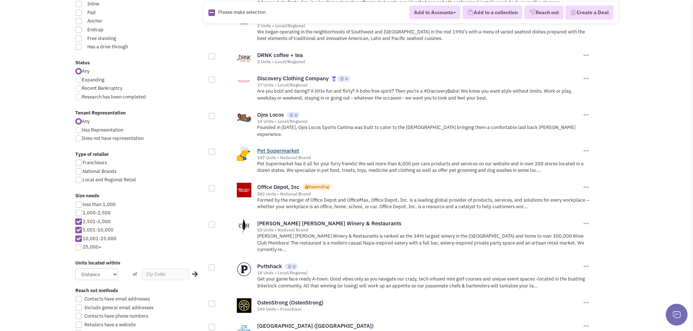
click at [284, 147] on link "Pet Supermarket" at bounding box center [278, 150] width 42 height 7
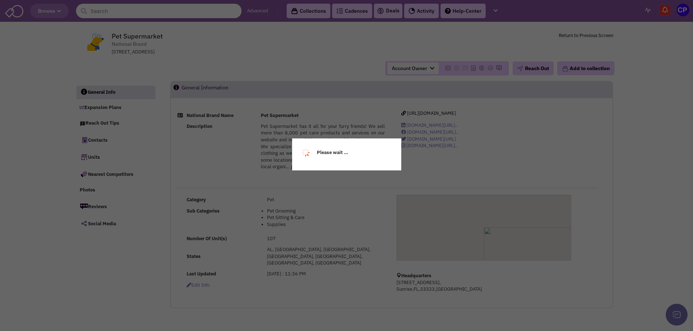
select select
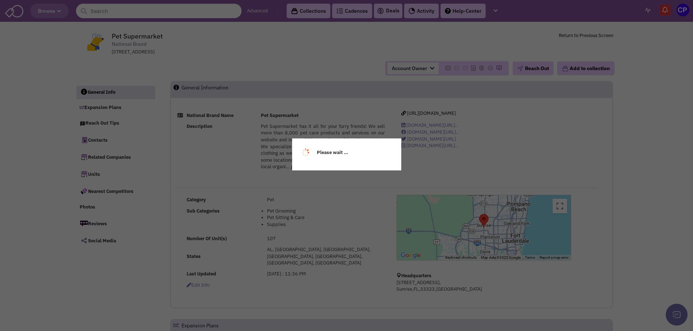
select select
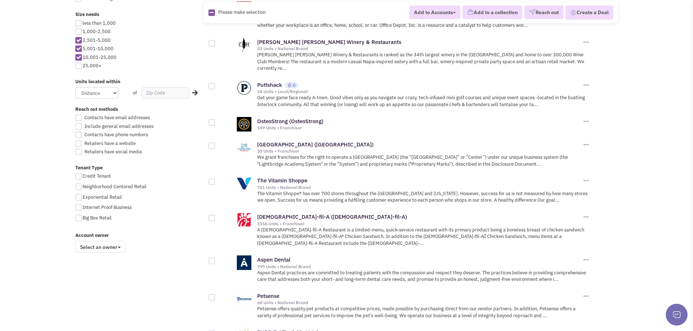
scroll to position [400, 0]
click at [298, 177] on link "The Vitamin Shoppe" at bounding box center [282, 180] width 50 height 7
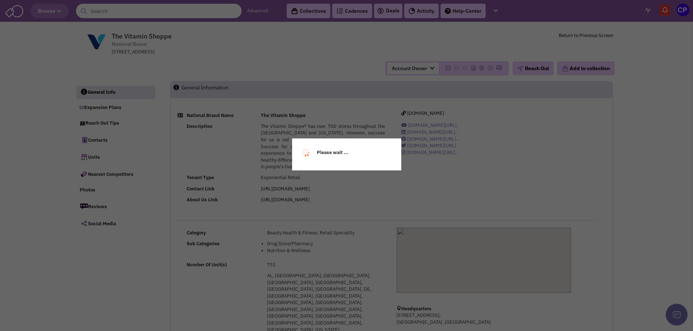
select select
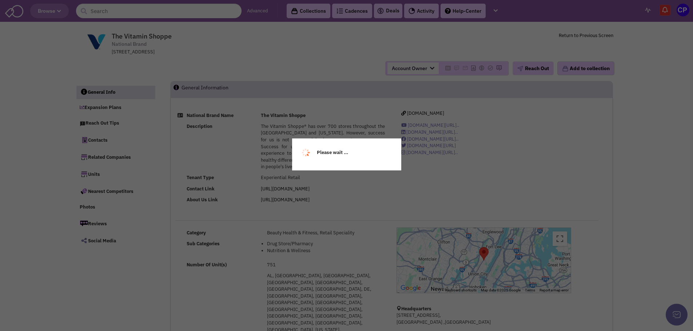
select select
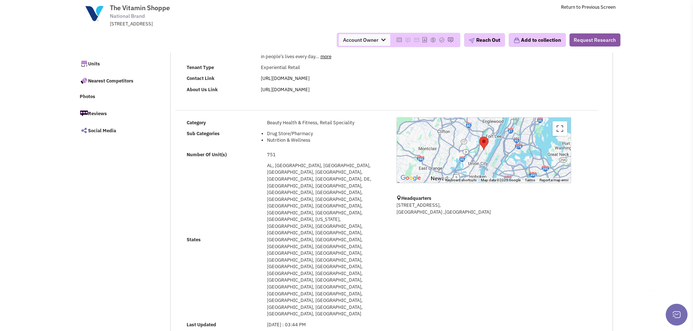
scroll to position [109, 0]
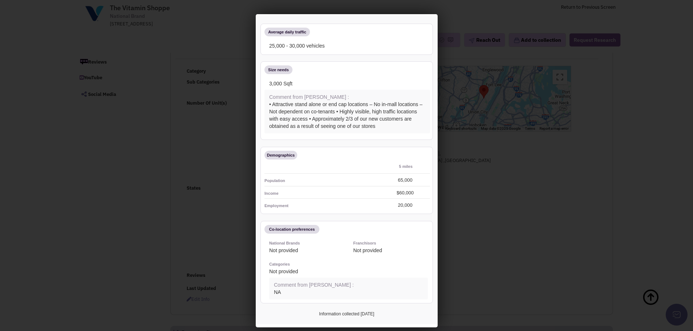
scroll to position [0, 0]
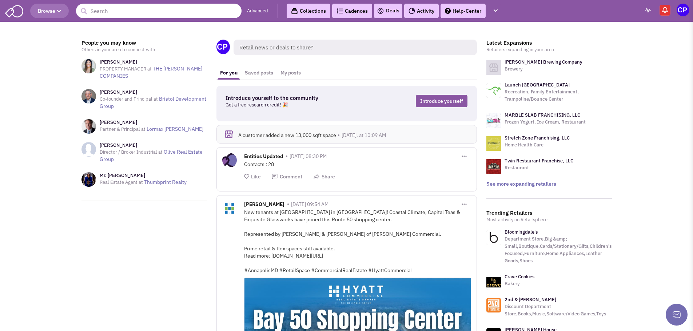
click at [174, 13] on input "text" at bounding box center [158, 11] width 165 height 15
click at [45, 8] on span "Browse" at bounding box center [49, 11] width 23 height 7
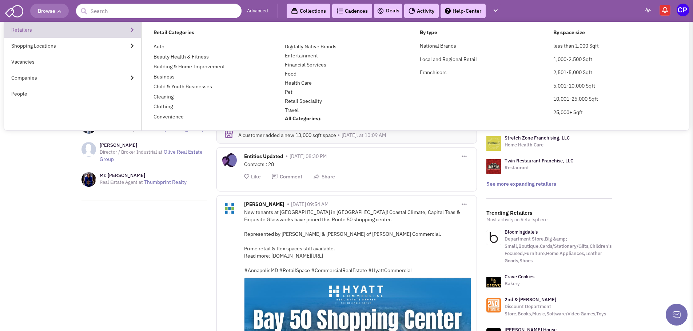
click at [64, 28] on link "Retailers" at bounding box center [72, 30] width 137 height 16
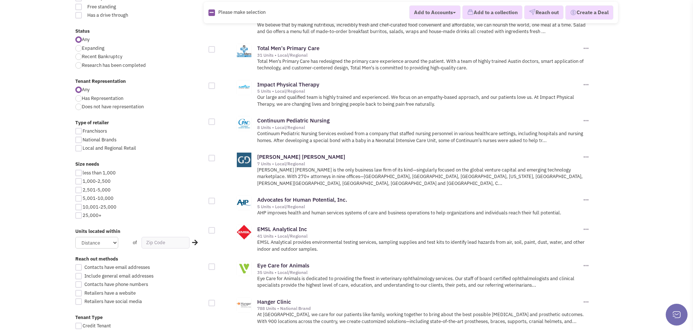
scroll to position [255, 0]
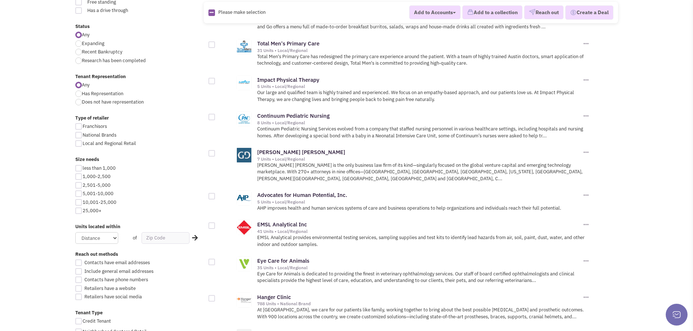
click at [79, 204] on div at bounding box center [78, 202] width 7 height 7
click at [83, 204] on input "10,001-25,000" at bounding box center [85, 203] width 5 height 5
checkbox input "true"
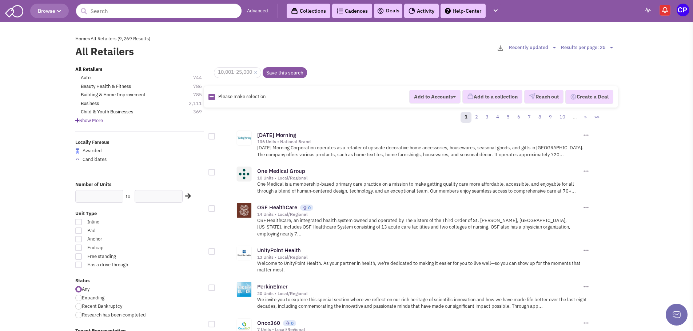
scroll to position [145, 0]
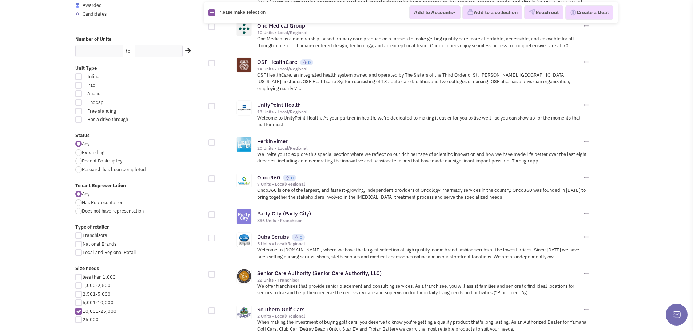
click at [80, 303] on div at bounding box center [78, 303] width 7 height 7
click at [83, 303] on input "5,001-10,000" at bounding box center [85, 303] width 5 height 5
checkbox input "true"
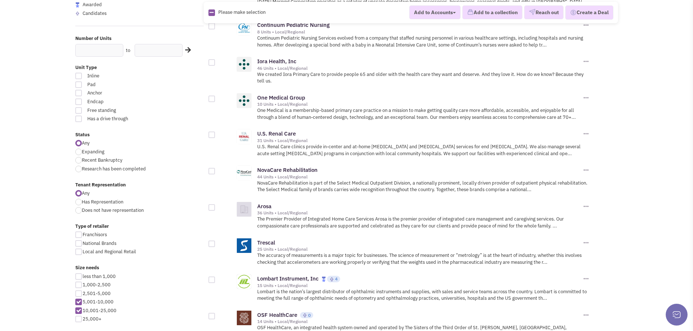
scroll to position [218, 0]
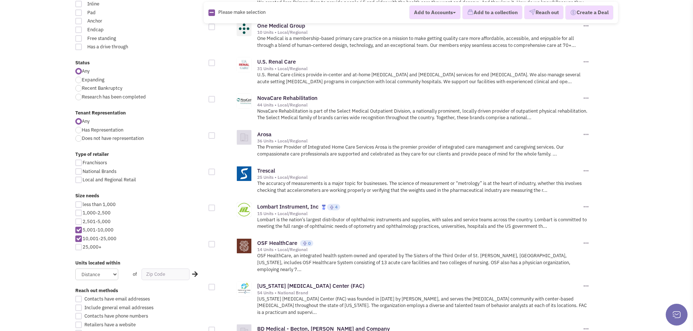
click at [78, 222] on div at bounding box center [78, 222] width 7 height 7
click at [83, 222] on input "2,501-5,000" at bounding box center [85, 222] width 5 height 5
checkbox input "true"
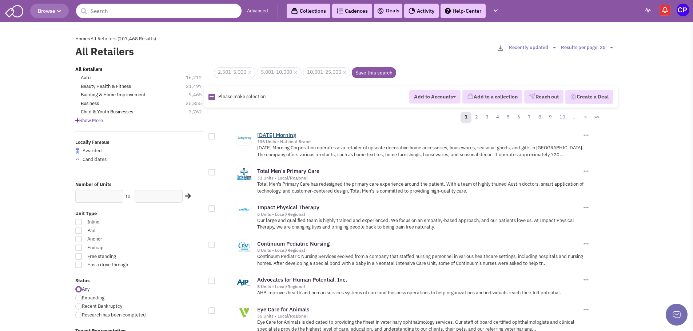
click at [283, 132] on link "[DATE] Morning" at bounding box center [276, 135] width 39 height 7
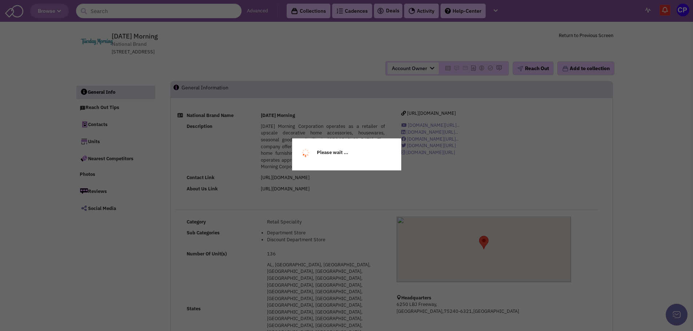
select select
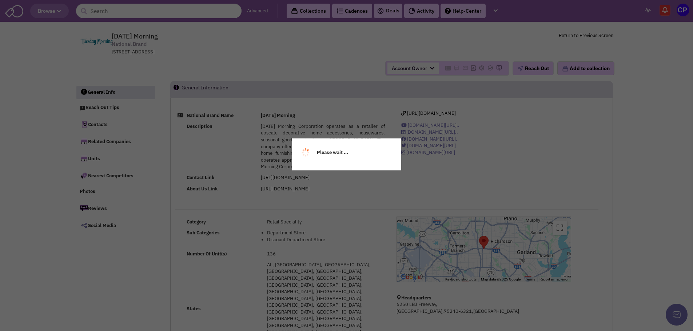
select select
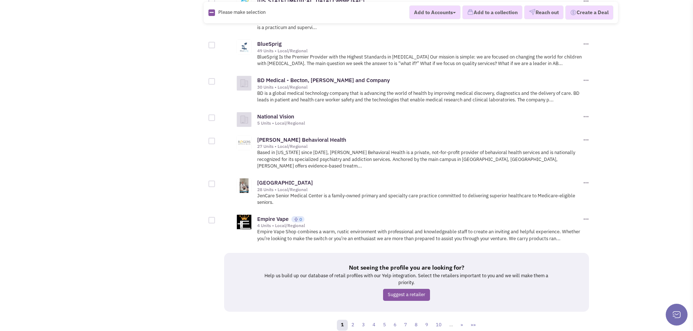
scroll to position [799, 0]
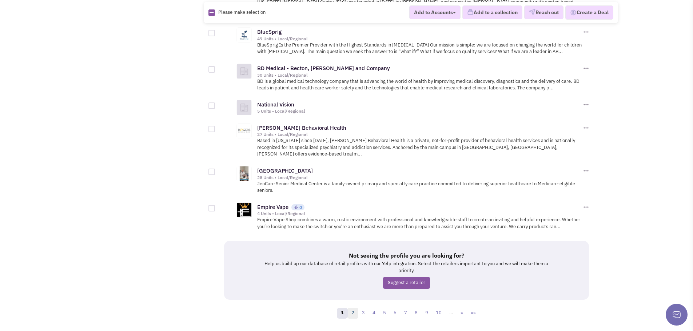
click at [355, 308] on link "2" at bounding box center [352, 313] width 11 height 11
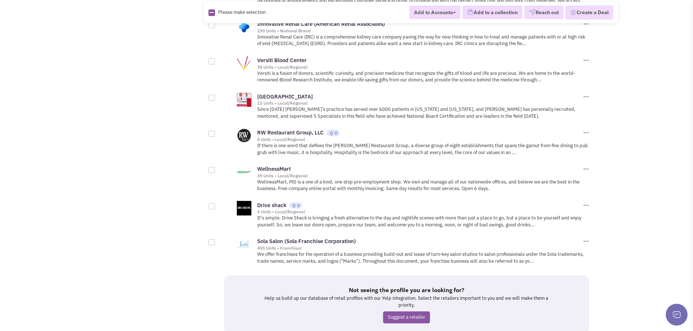
scroll to position [818, 0]
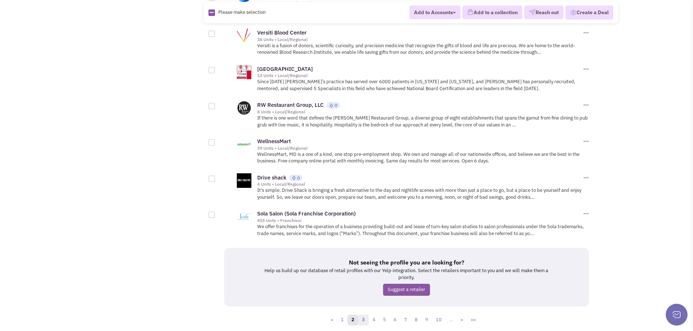
click at [364, 315] on link "3" at bounding box center [363, 320] width 11 height 11
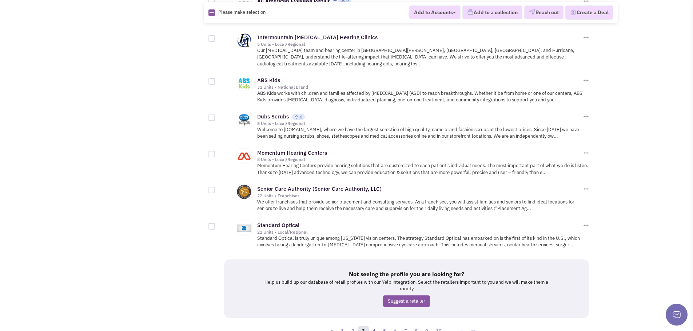
scroll to position [760, 0]
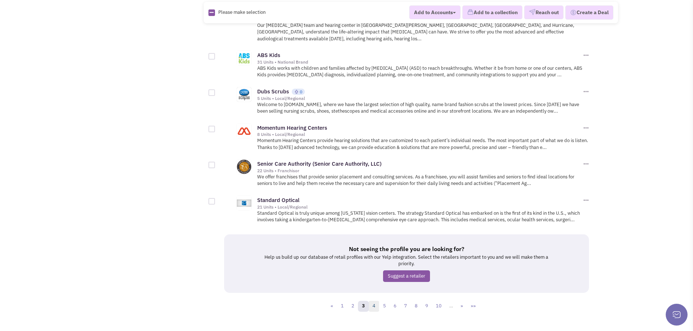
click at [376, 301] on link "4" at bounding box center [373, 306] width 11 height 11
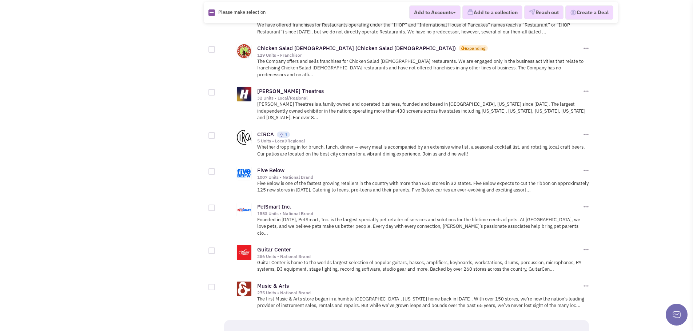
scroll to position [727, 0]
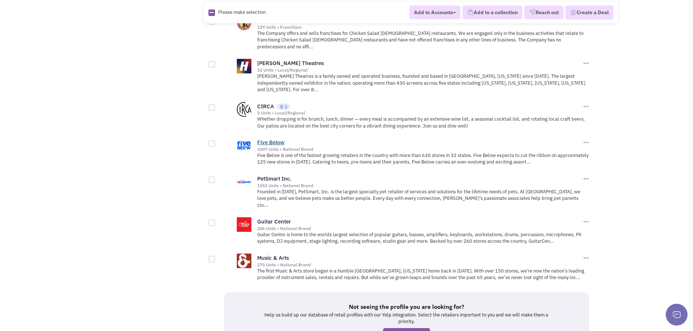
click at [269, 139] on link "Five Below" at bounding box center [270, 142] width 27 height 7
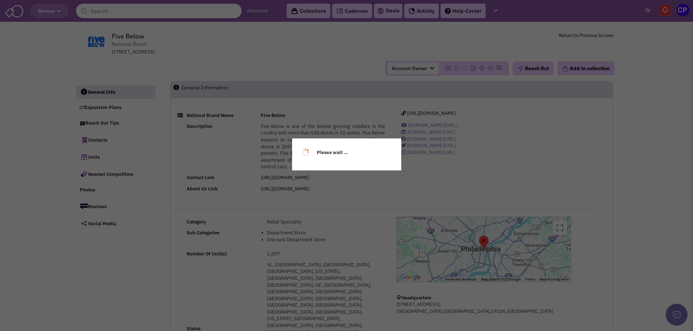
select select
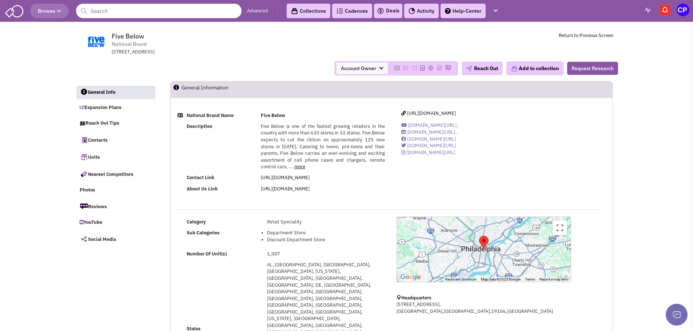
select select
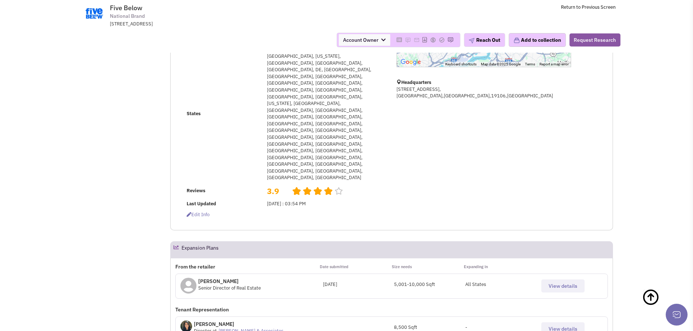
scroll to position [182, 0]
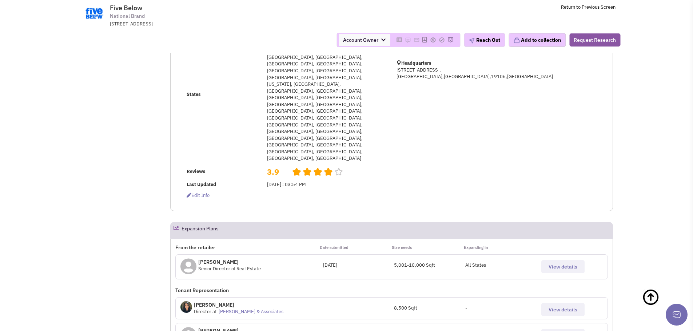
click at [572, 264] on span "View details" at bounding box center [562, 267] width 29 height 7
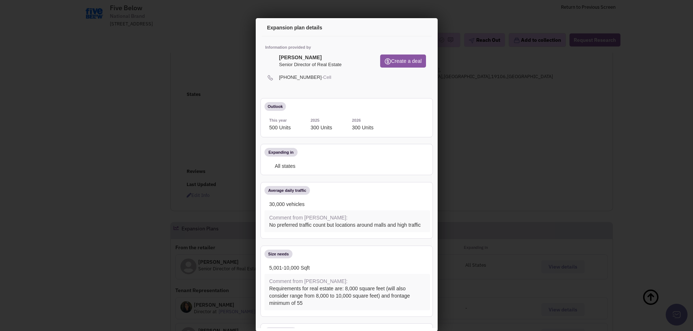
scroll to position [0, 0]
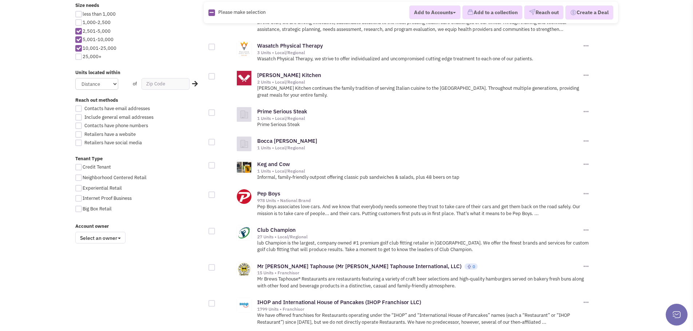
scroll to position [364, 0]
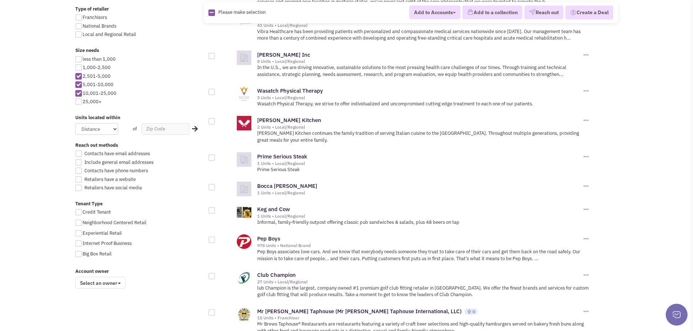
click at [123, 284] on span "Select an owner" at bounding box center [100, 283] width 50 height 12
click at [157, 266] on div "Locally Famous Awarded Candidates Number of Units to Unit Type Inline Pad Ancho…" at bounding box center [139, 32] width 129 height 513
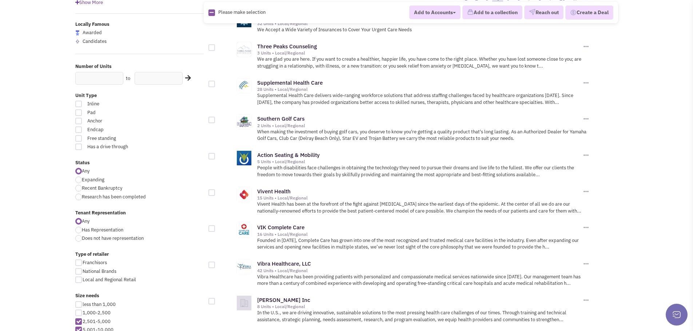
scroll to position [0, 0]
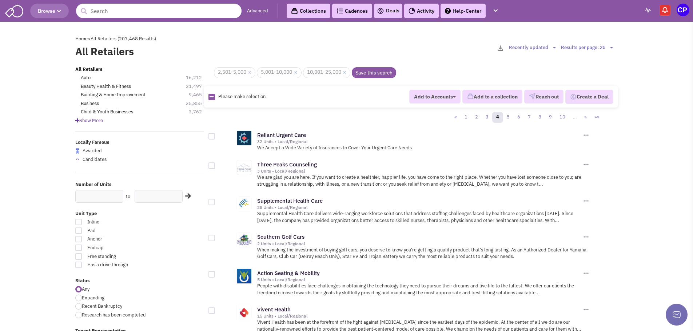
click at [160, 19] on header "Browse Advanced Collections Cadences 0 Deals Activity Help-Center Calendar" at bounding box center [346, 11] width 693 height 22
click at [153, 13] on input "text" at bounding box center [158, 11] width 165 height 15
click at [159, 13] on input "text" at bounding box center [158, 11] width 165 height 15
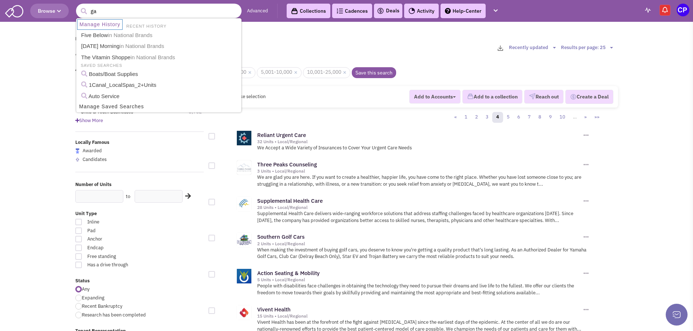
type input "gas"
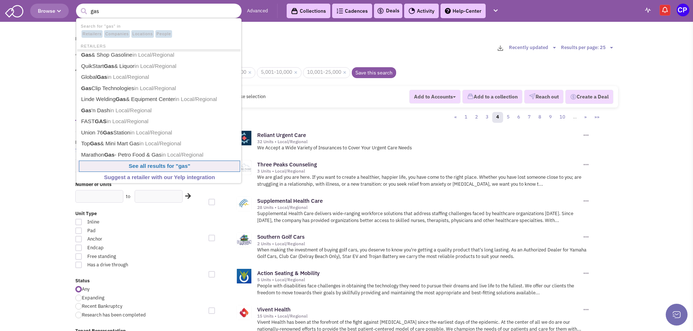
click at [176, 168] on b "See all results for " gas "" at bounding box center [159, 166] width 61 height 6
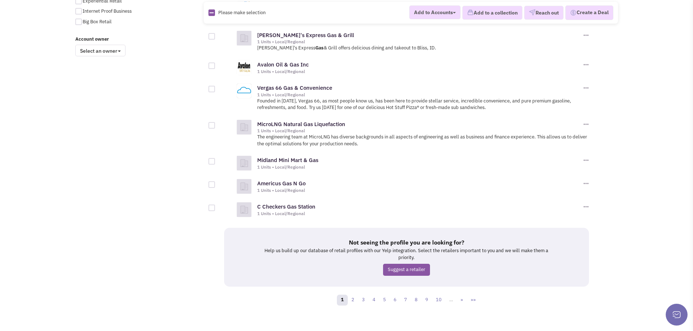
scroll to position [557, 0]
click at [352, 295] on link "2" at bounding box center [352, 300] width 11 height 11
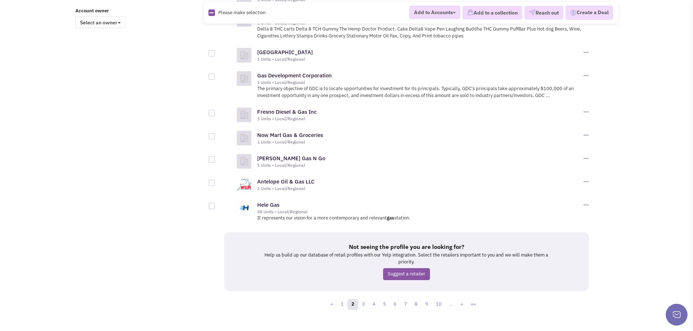
scroll to position [590, 0]
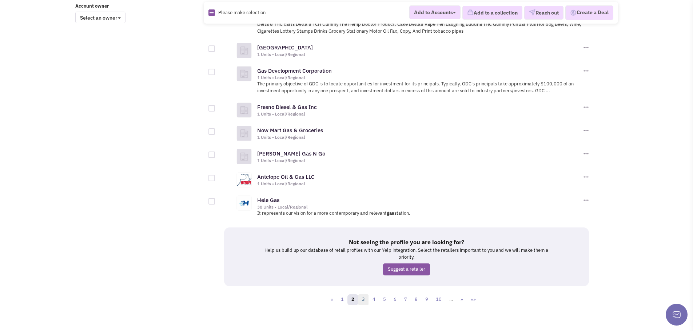
click at [363, 295] on link "3" at bounding box center [363, 300] width 11 height 11
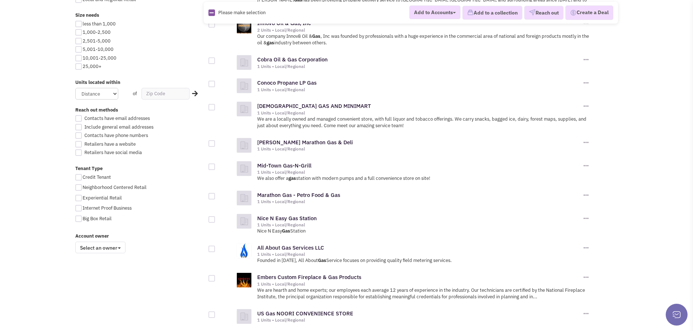
scroll to position [364, 0]
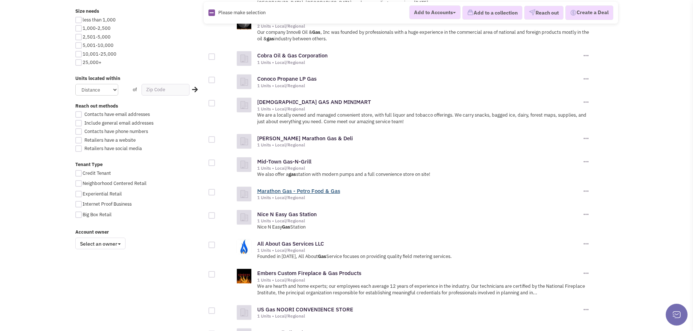
click at [261, 190] on link "Marathon Gas - Petro Food & Gas" at bounding box center [298, 191] width 83 height 7
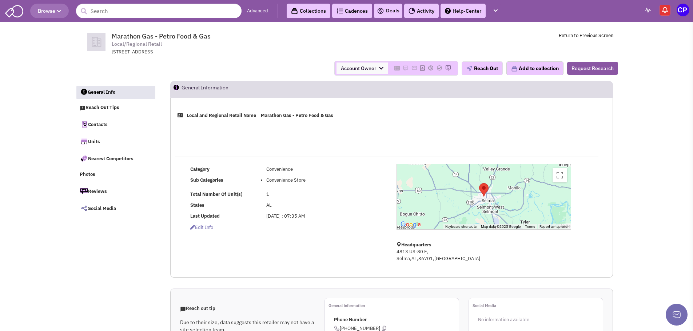
scroll to position [109, 0]
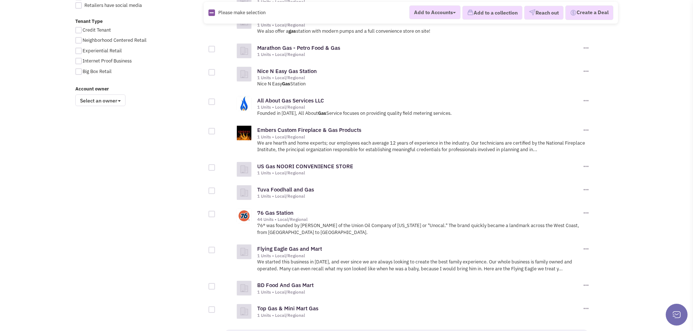
scroll to position [582, 0]
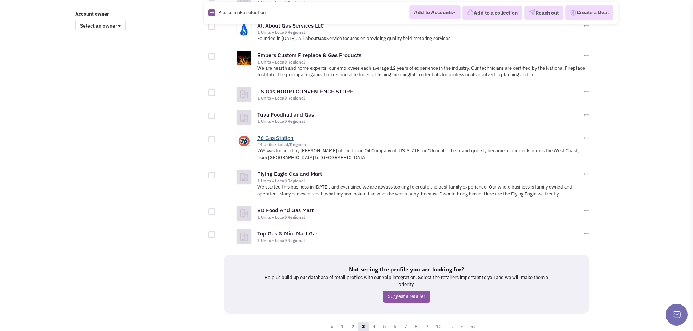
click at [282, 141] on link "76 Gas Station" at bounding box center [275, 138] width 36 height 7
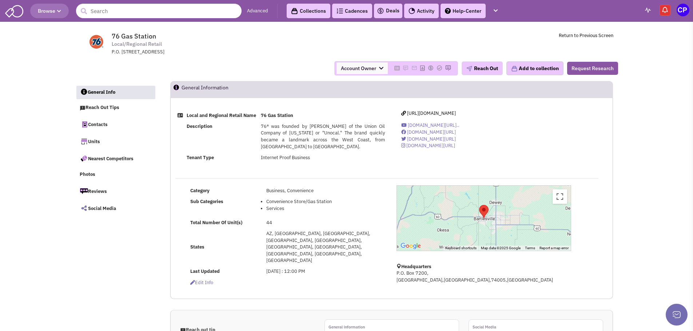
select select
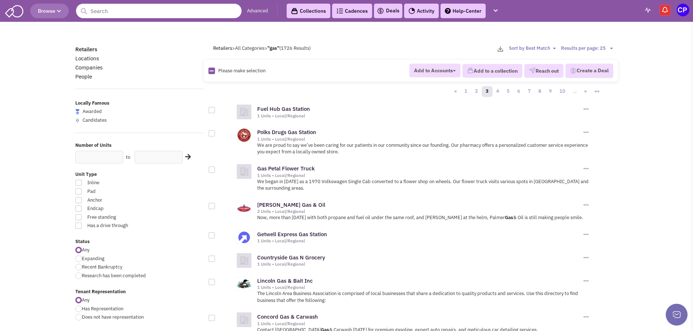
scroll to position [582, 0]
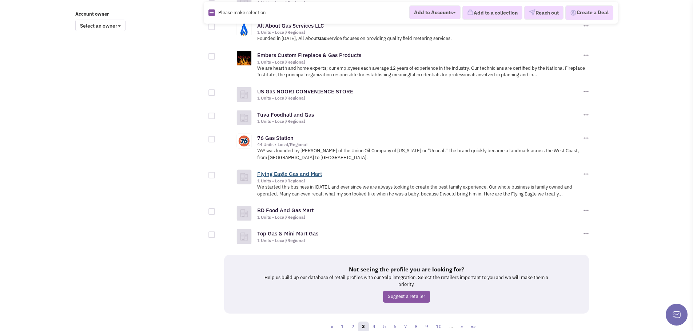
click at [293, 175] on link "Flying Eagle Gas and Mart" at bounding box center [289, 174] width 65 height 7
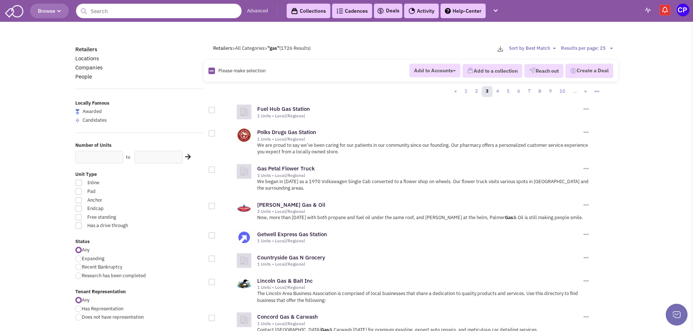
scroll to position [582, 0]
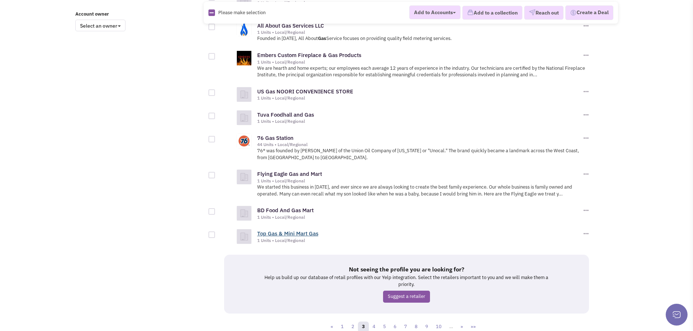
click at [262, 233] on link "Top Gas & Mini Mart Gas" at bounding box center [287, 233] width 61 height 7
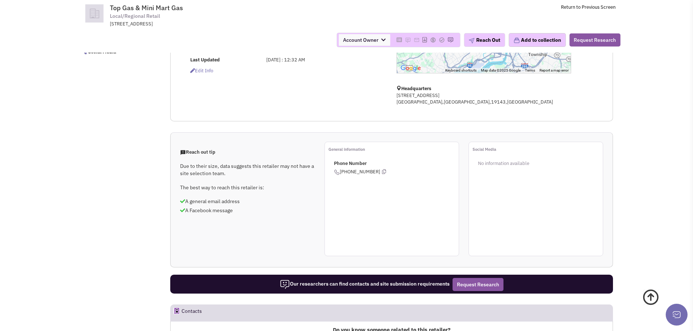
scroll to position [109, 0]
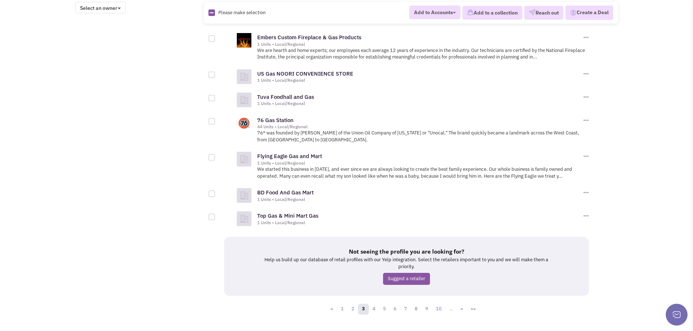
scroll to position [616, 0]
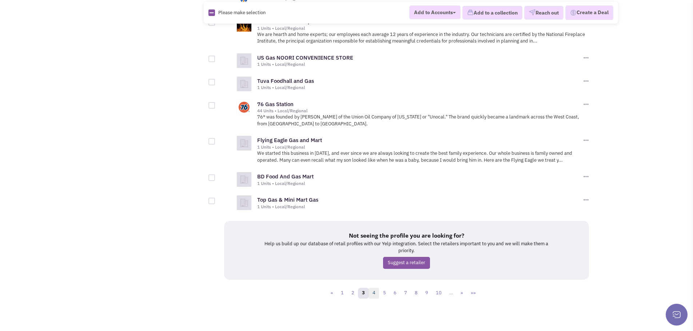
click at [374, 294] on link "4" at bounding box center [373, 293] width 11 height 11
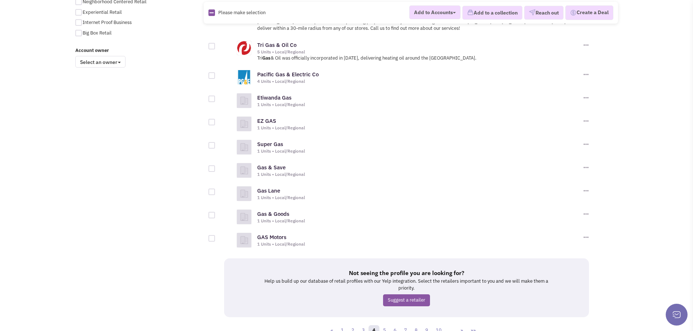
scroll to position [570, 0]
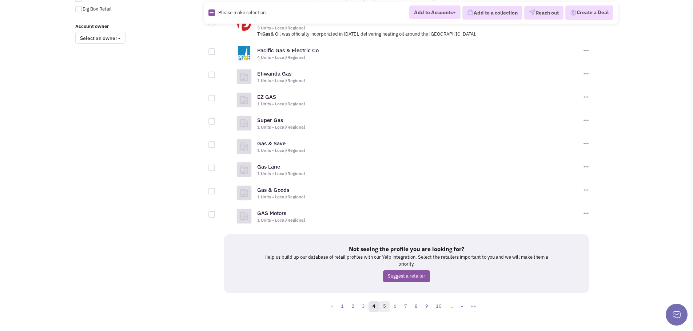
click at [386, 302] on link "5" at bounding box center [384, 307] width 11 height 11
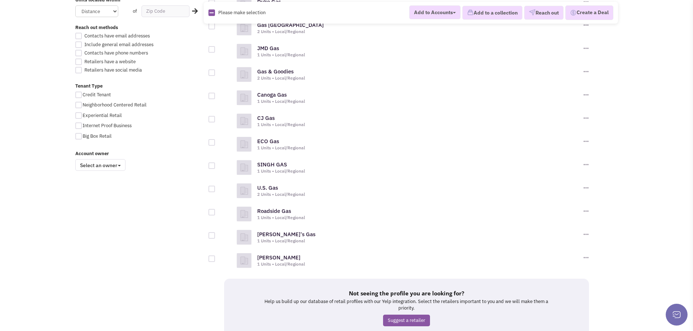
scroll to position [473, 0]
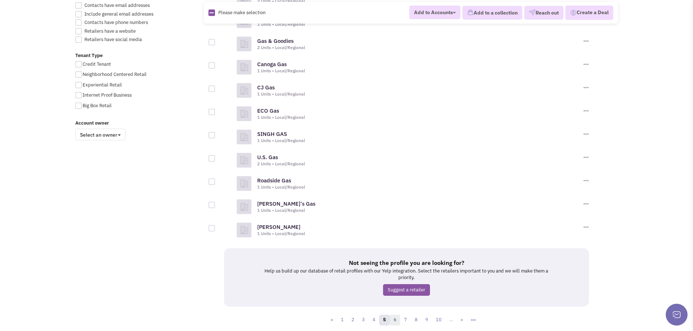
click at [396, 315] on link "6" at bounding box center [395, 320] width 11 height 11
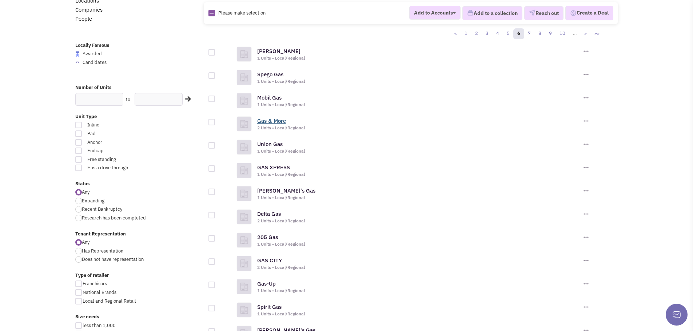
scroll to position [109, 0]
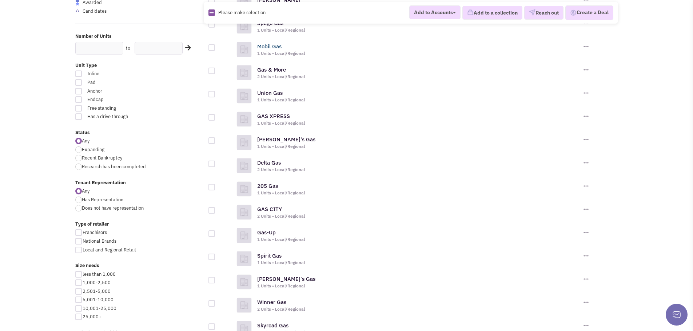
click at [276, 49] on link "Mobil Gas" at bounding box center [269, 46] width 24 height 7
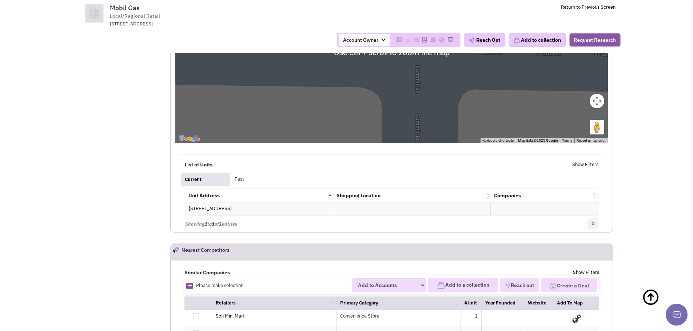
scroll to position [582, 0]
